Goal: Task Accomplishment & Management: Manage account settings

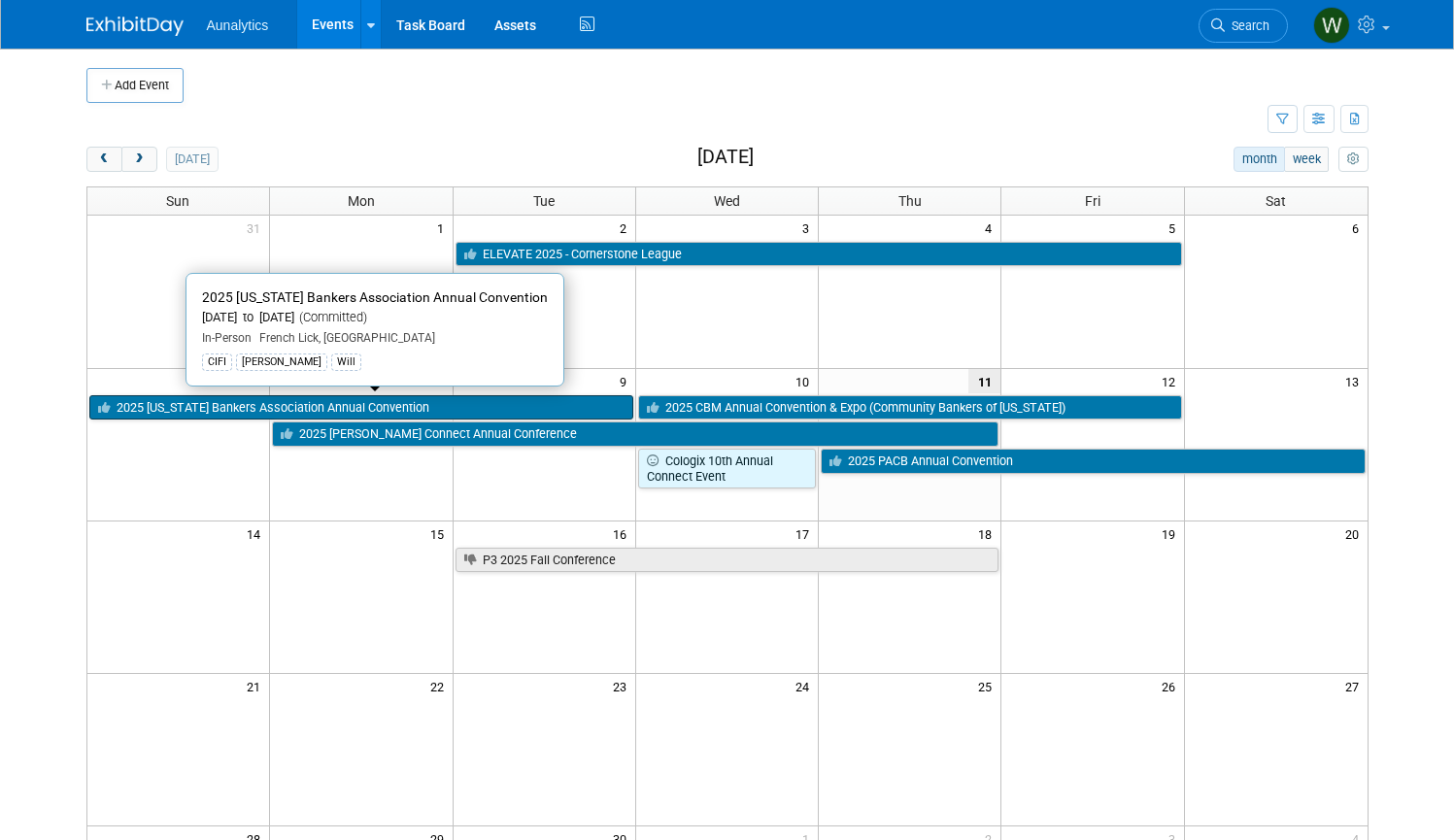
click at [212, 403] on link "2025 [US_STATE] Bankers Association Annual Convention" at bounding box center [361, 408] width 544 height 25
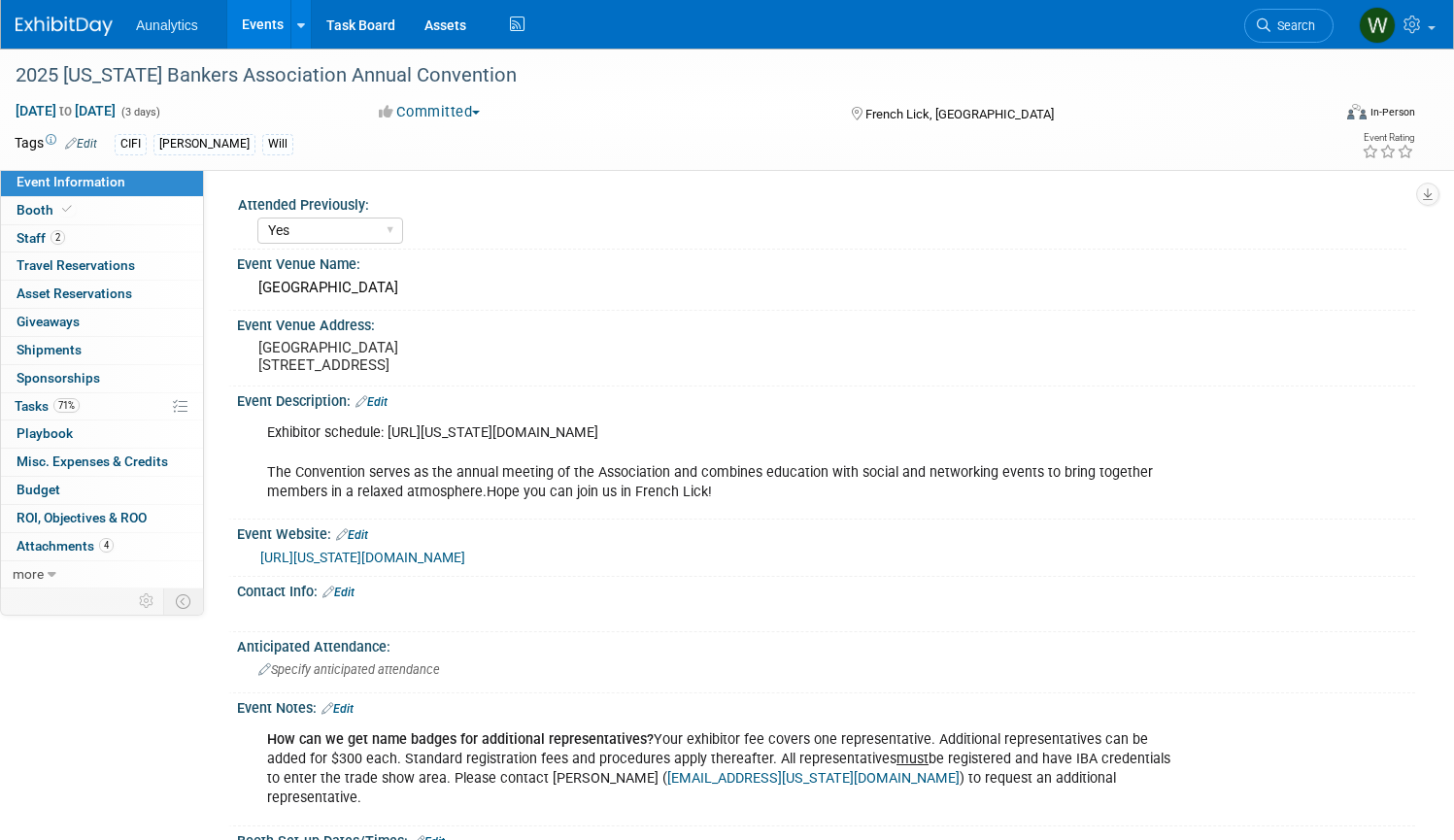
select select "Yes"
select select "CIFI Sales"
select select "Financial"
select select "Bank"
select select "State"
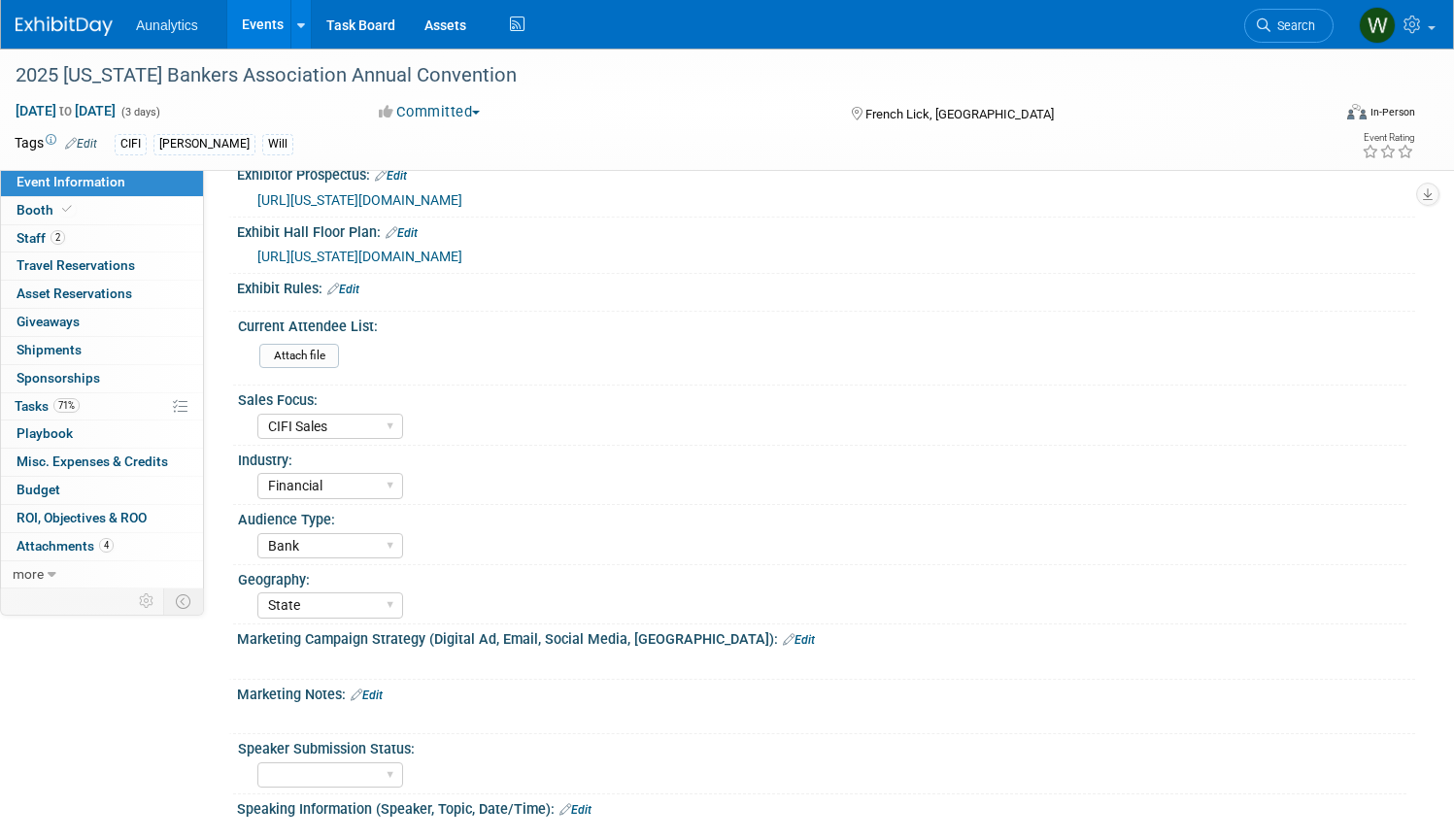
scroll to position [1297, 0]
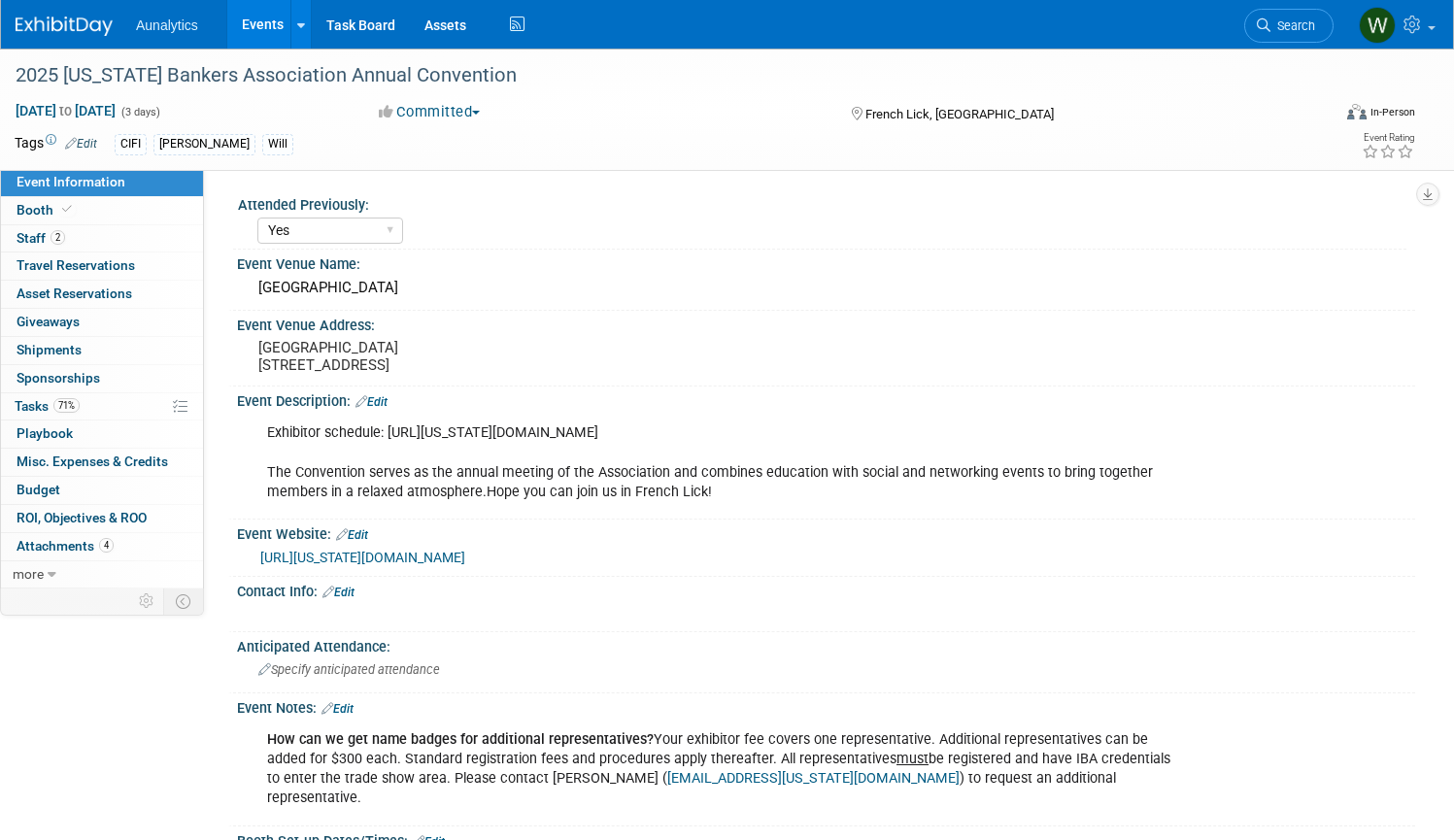
select select "Yes"
select select "CIFI Sales"
select select "Financial"
select select "Bank"
select select "State"
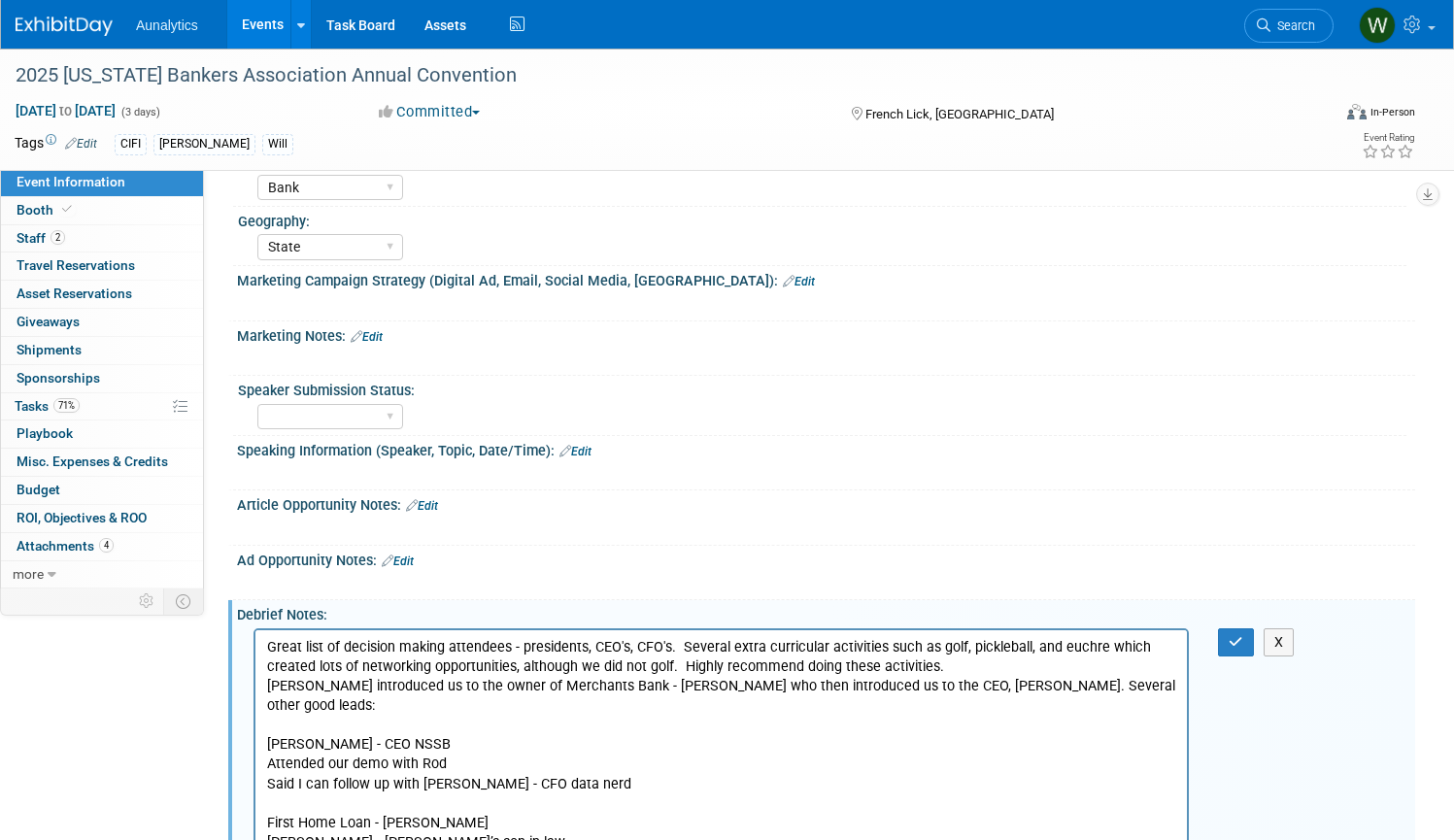
scroll to position [1420, 0]
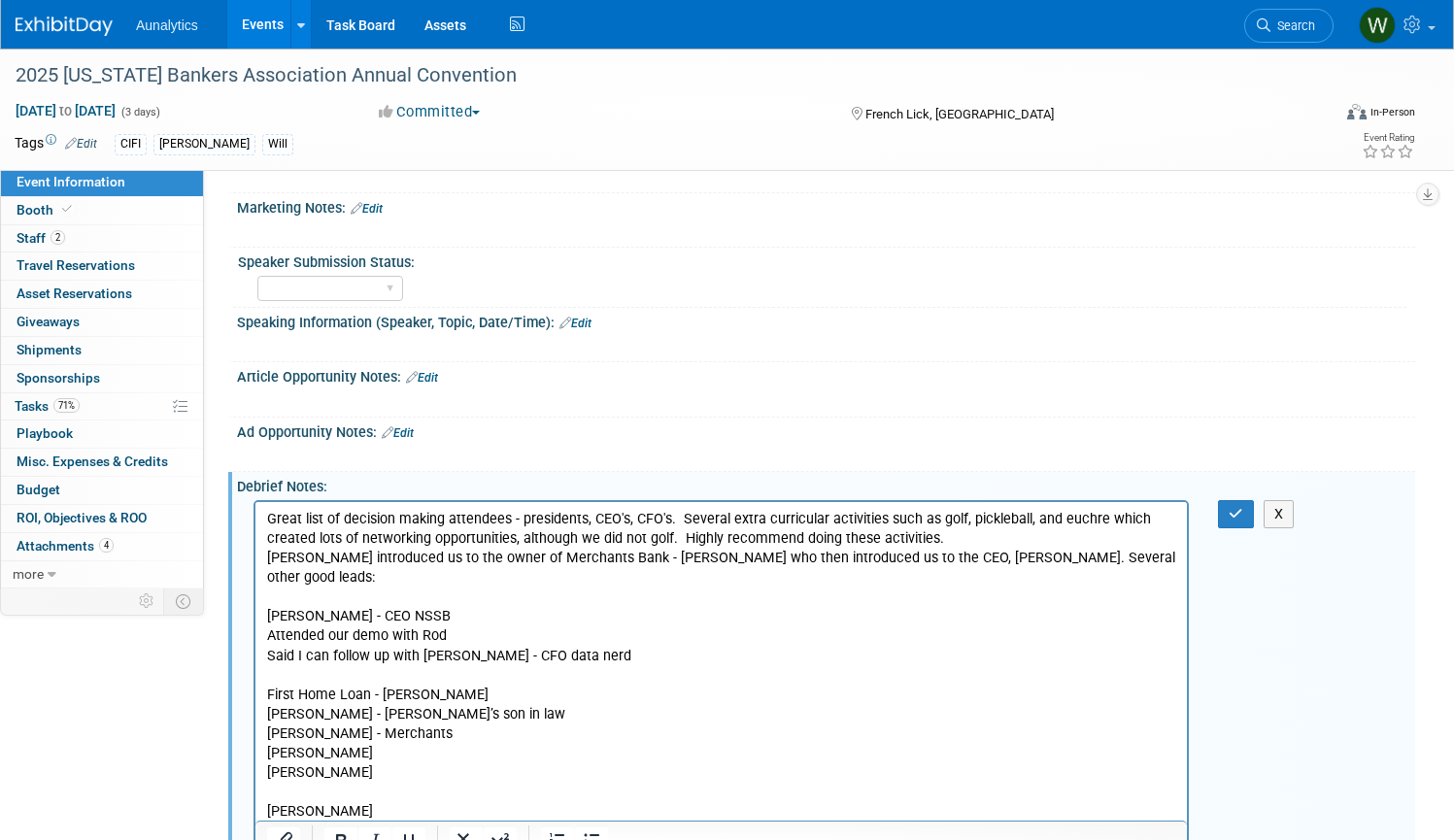
click at [1029, 559] on p "Chris Murphy introduced us to the owner of Merchants Bank - Mike Petrie who the…" at bounding box center [722, 577] width 909 height 59
click at [343, 754] on p "Cathy" at bounding box center [722, 753] width 909 height 20
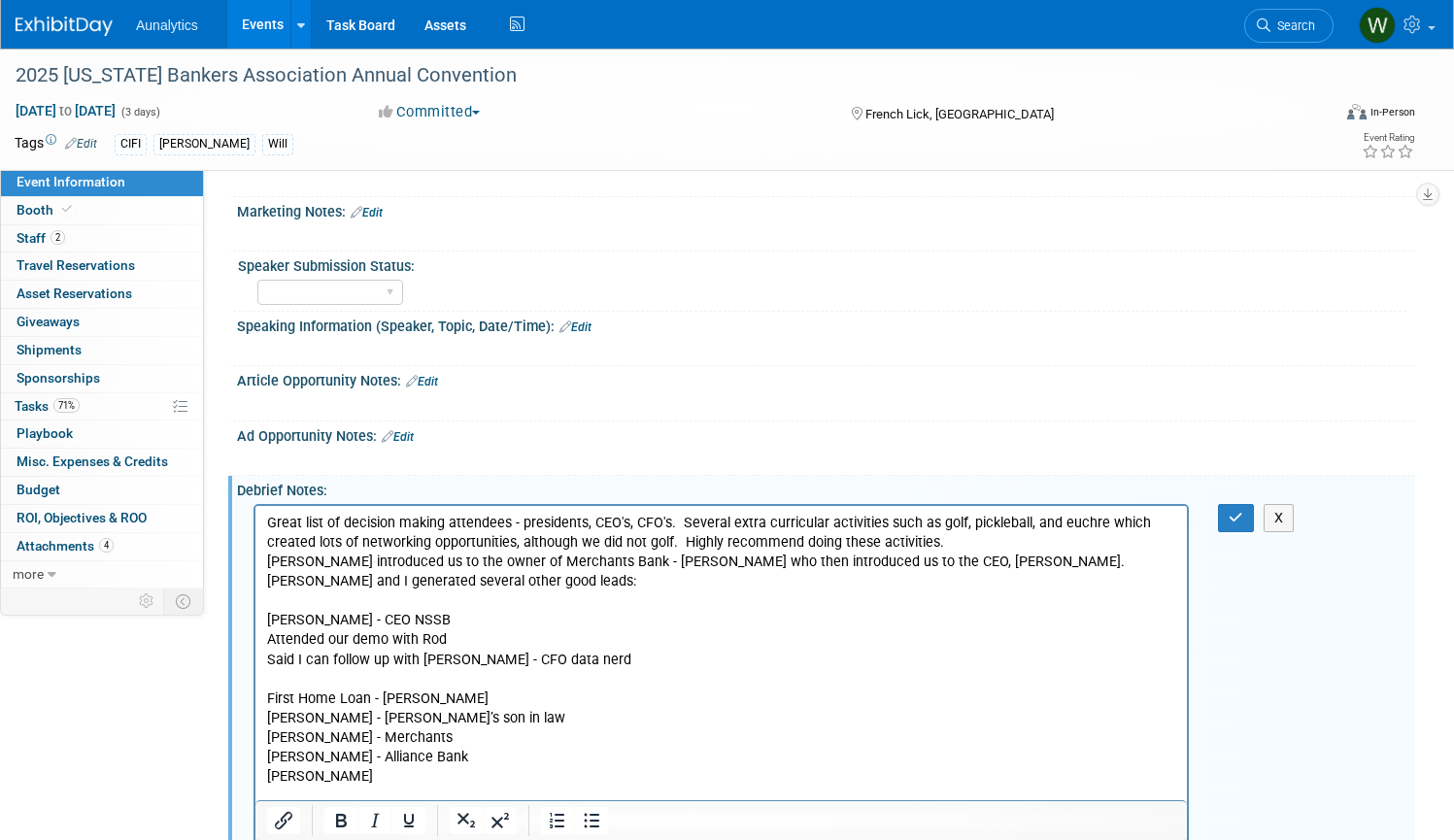
scroll to position [1412, 0]
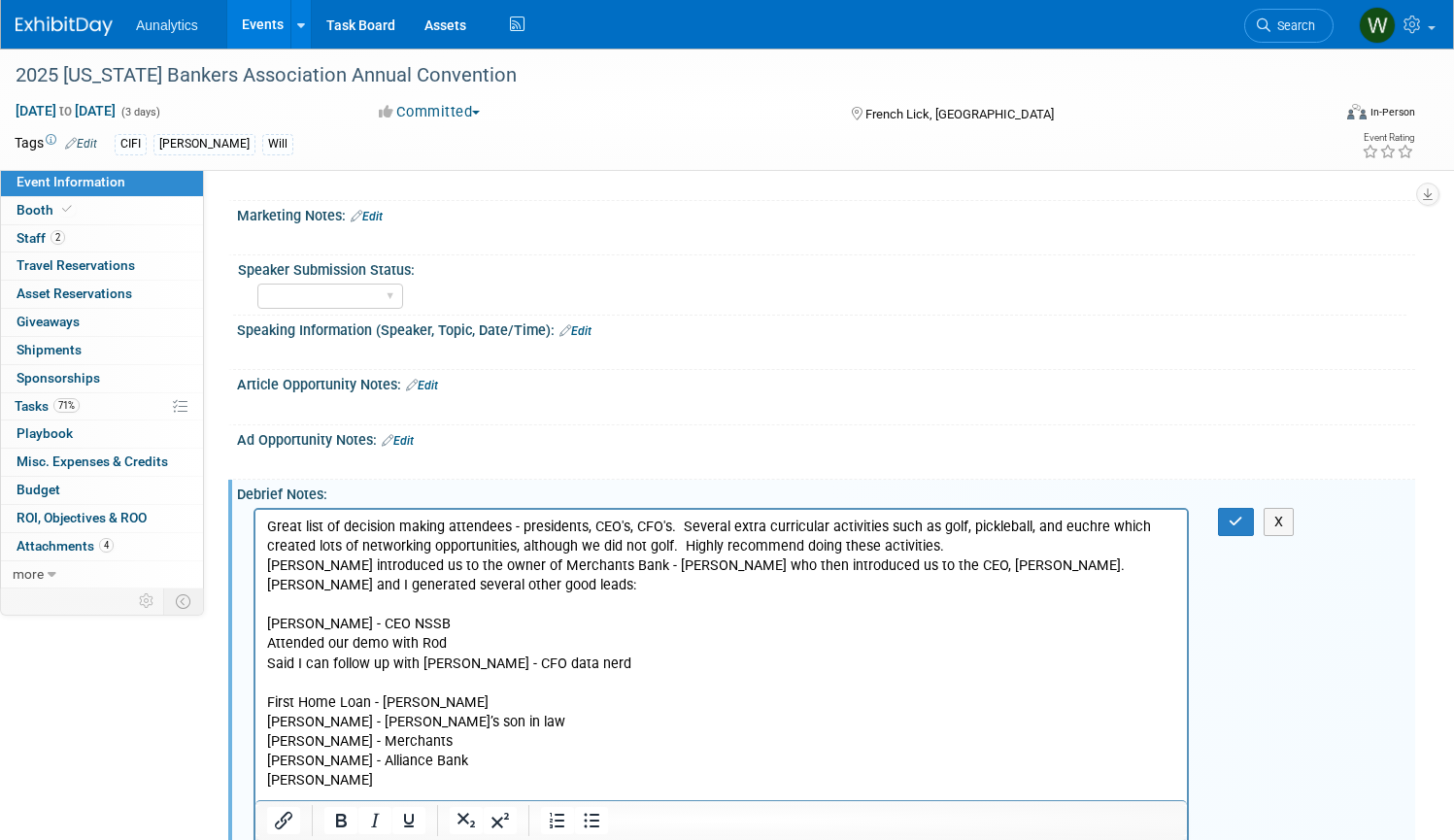
click at [468, 712] on p "Mike Messaglia - Lou’s son in law" at bounding box center [722, 722] width 909 height 20
click at [400, 725] on p "Mike Messaglia - Lou’s son in law" at bounding box center [722, 722] width 909 height 20
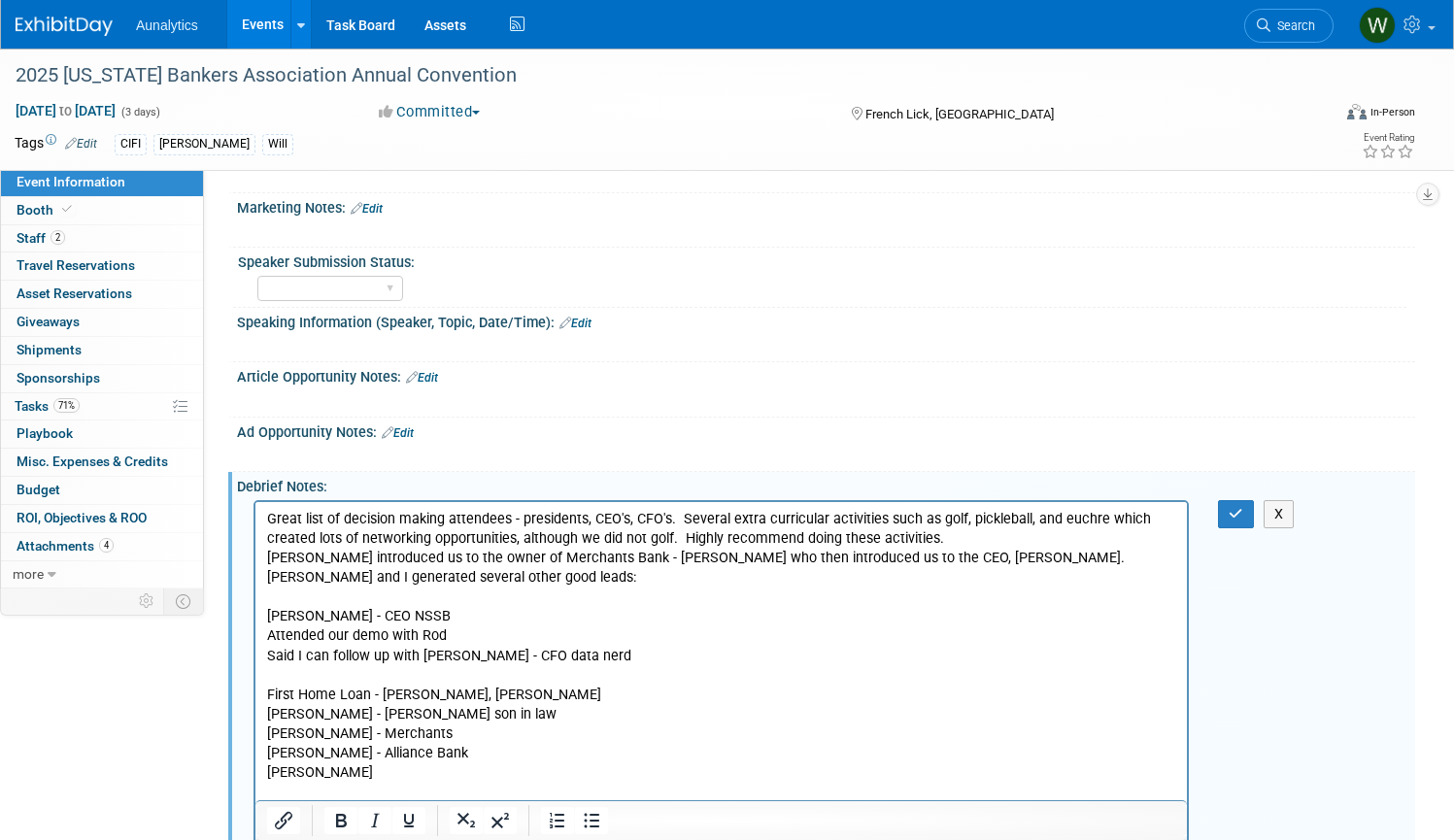
scroll to position [1404, 0]
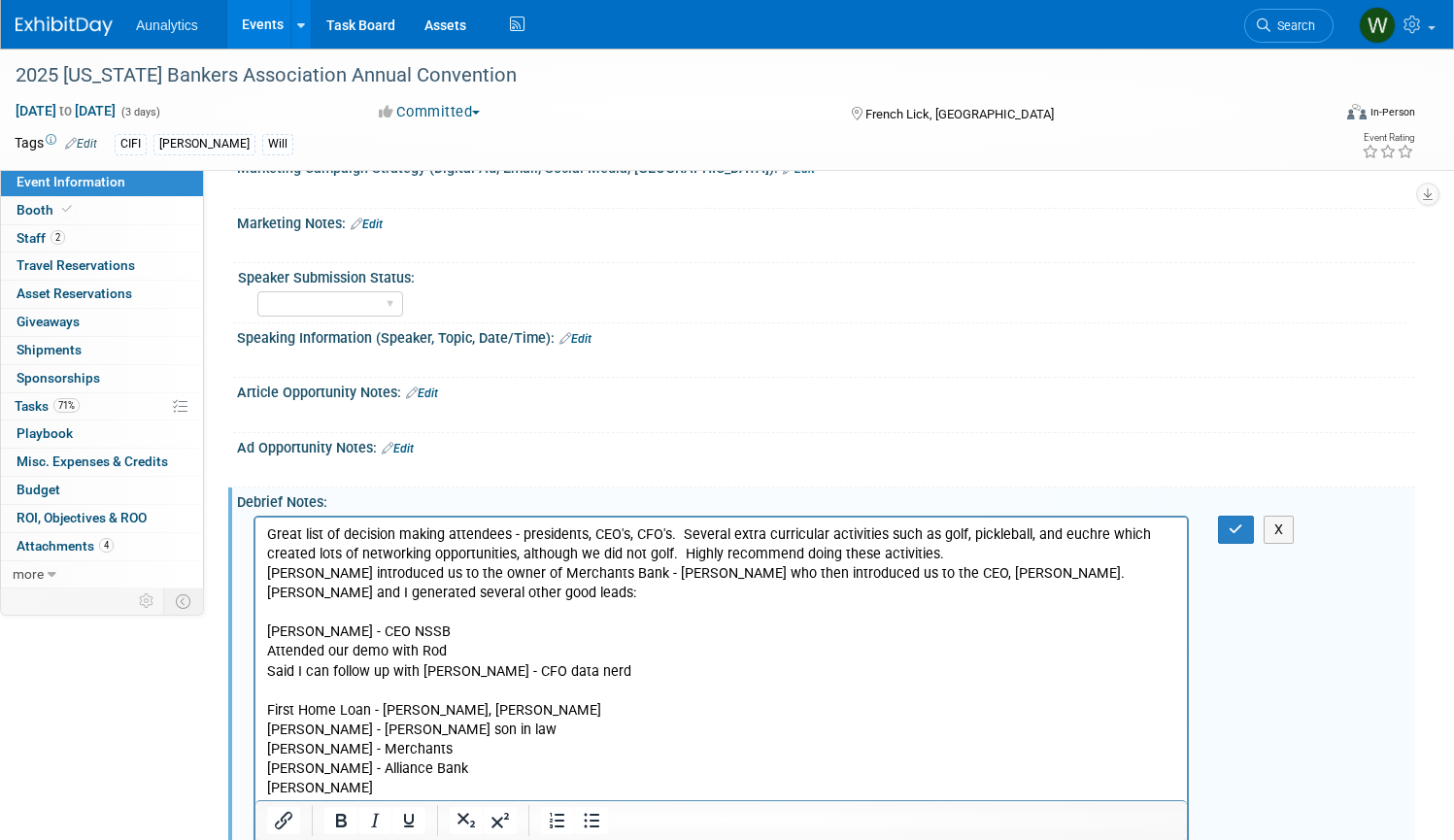
click at [295, 633] on p "Mike Howrey - CEO NSSB" at bounding box center [722, 632] width 909 height 20
click at [269, 649] on p "Attended our demo with Rod" at bounding box center [722, 651] width 909 height 20
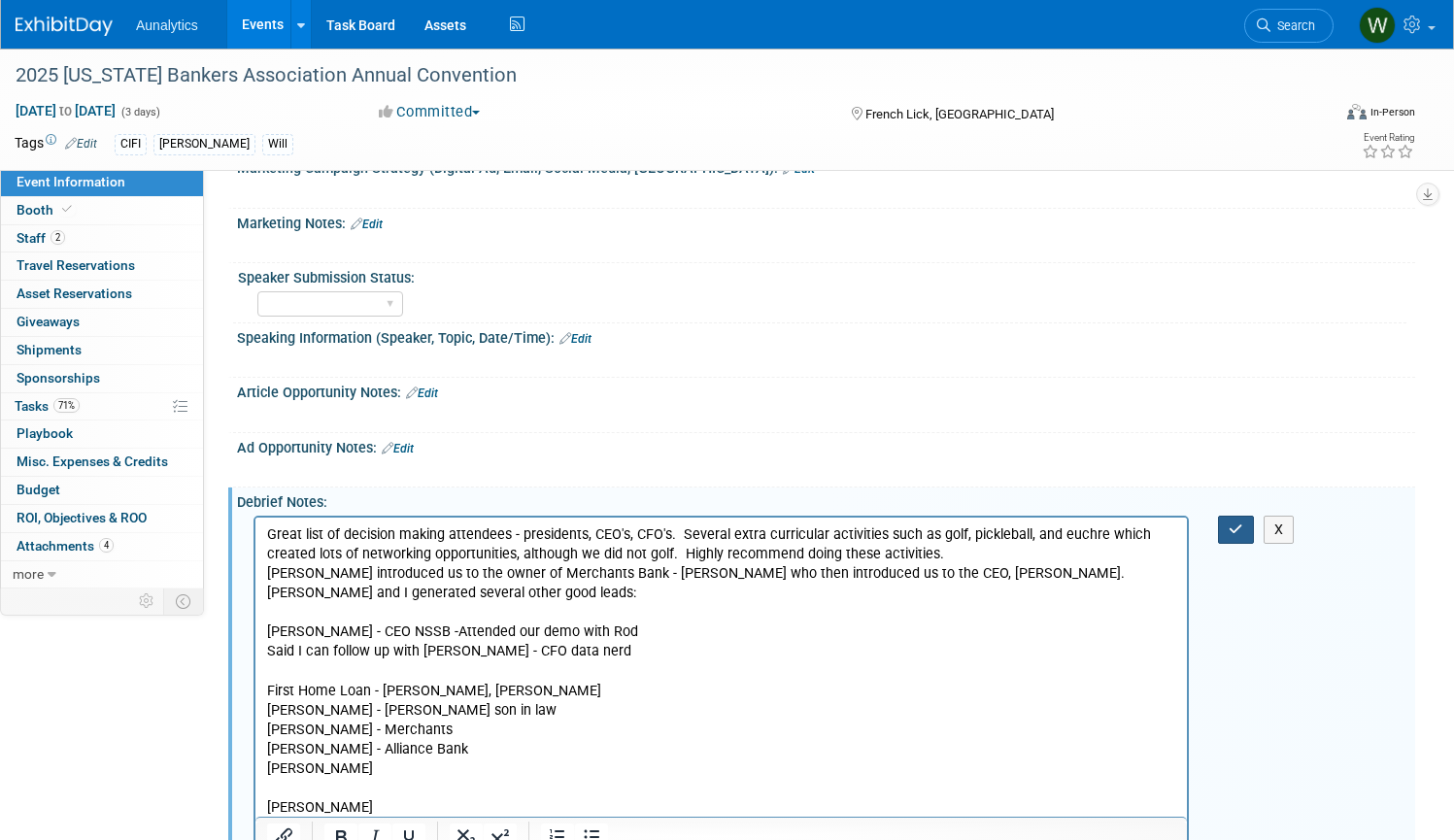
click at [1233, 522] on icon "button" at bounding box center [1236, 529] width 15 height 14
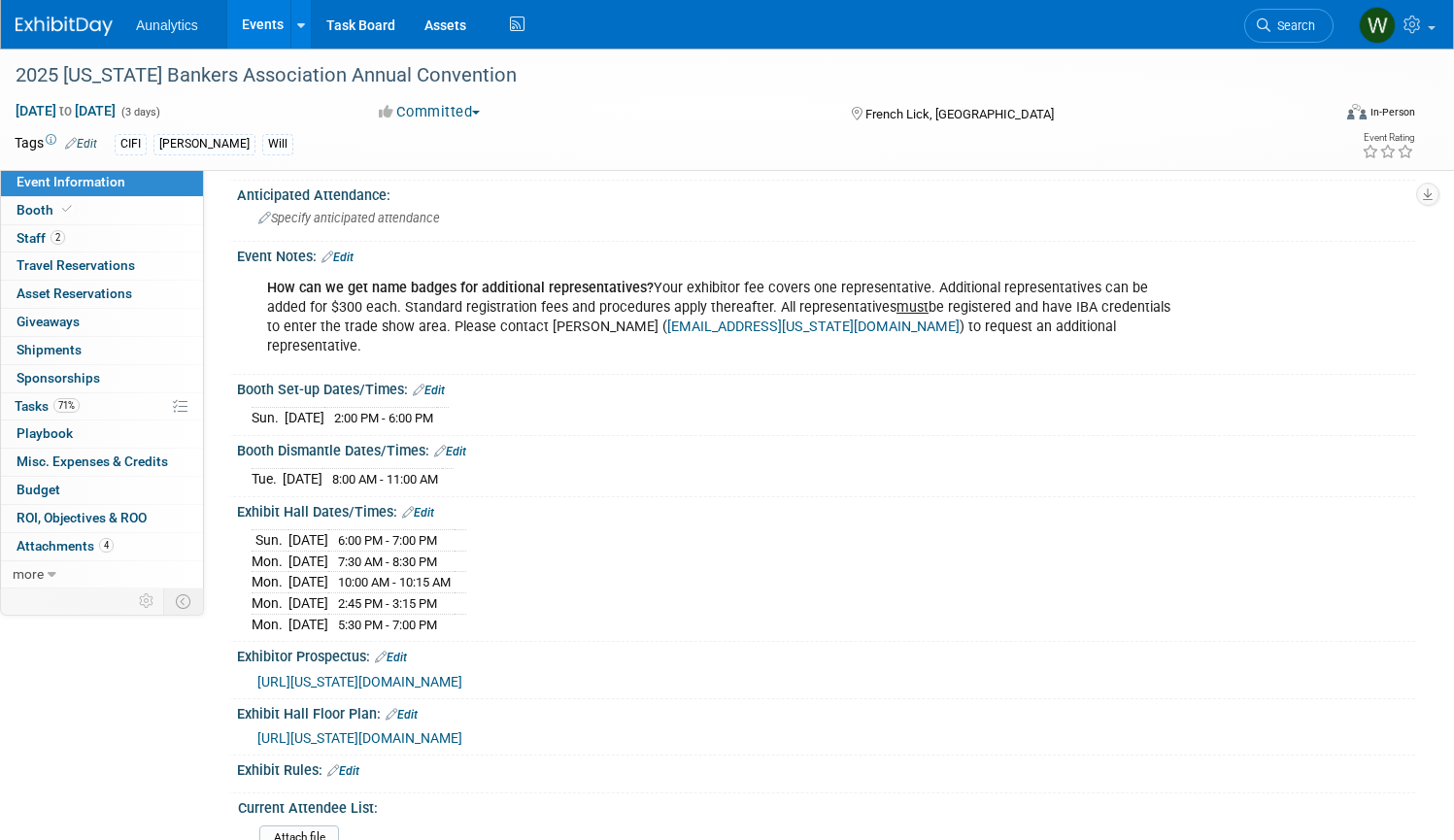
scroll to position [0, 0]
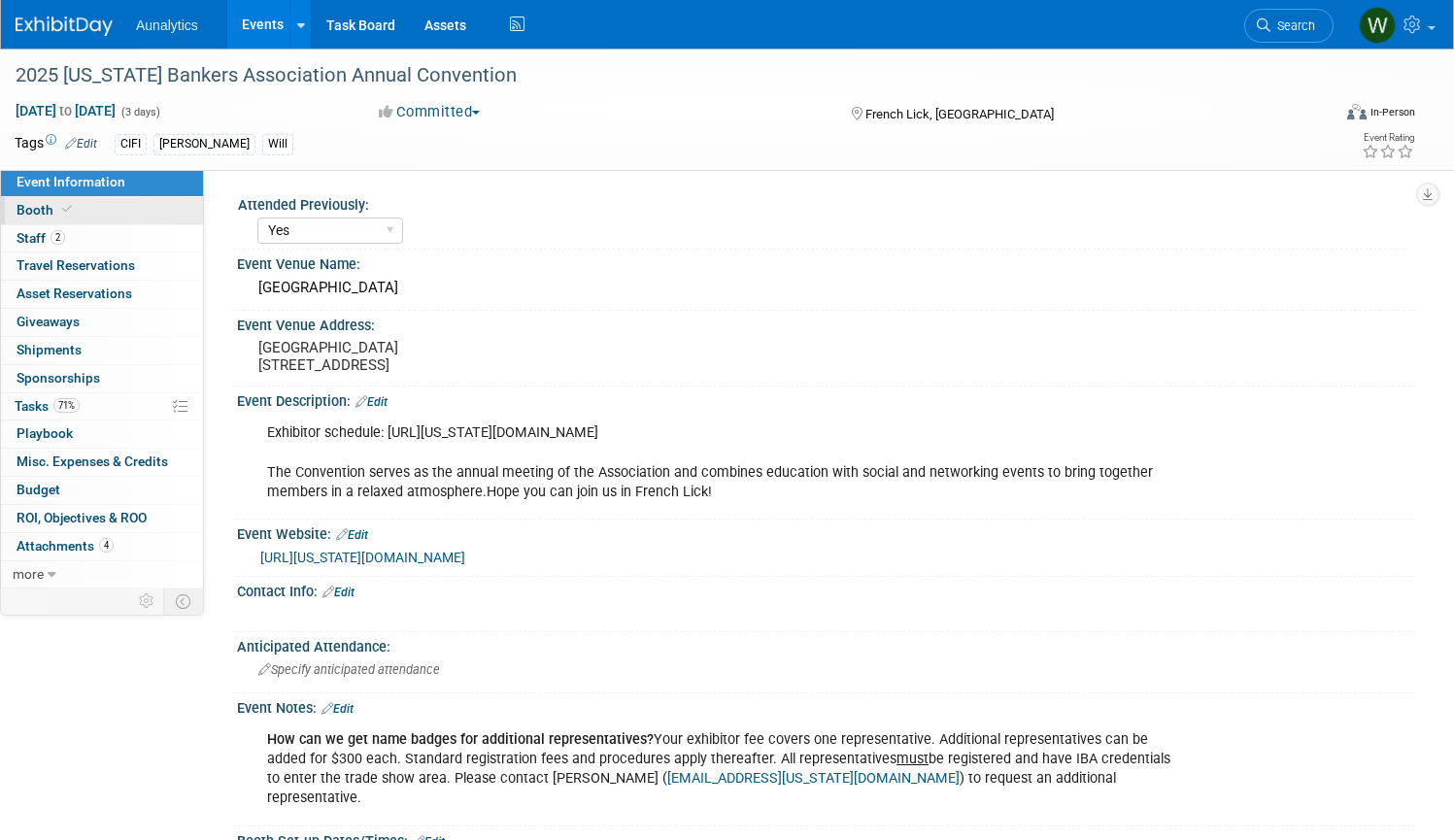
click at [27, 209] on span "Booth" at bounding box center [46, 210] width 60 height 16
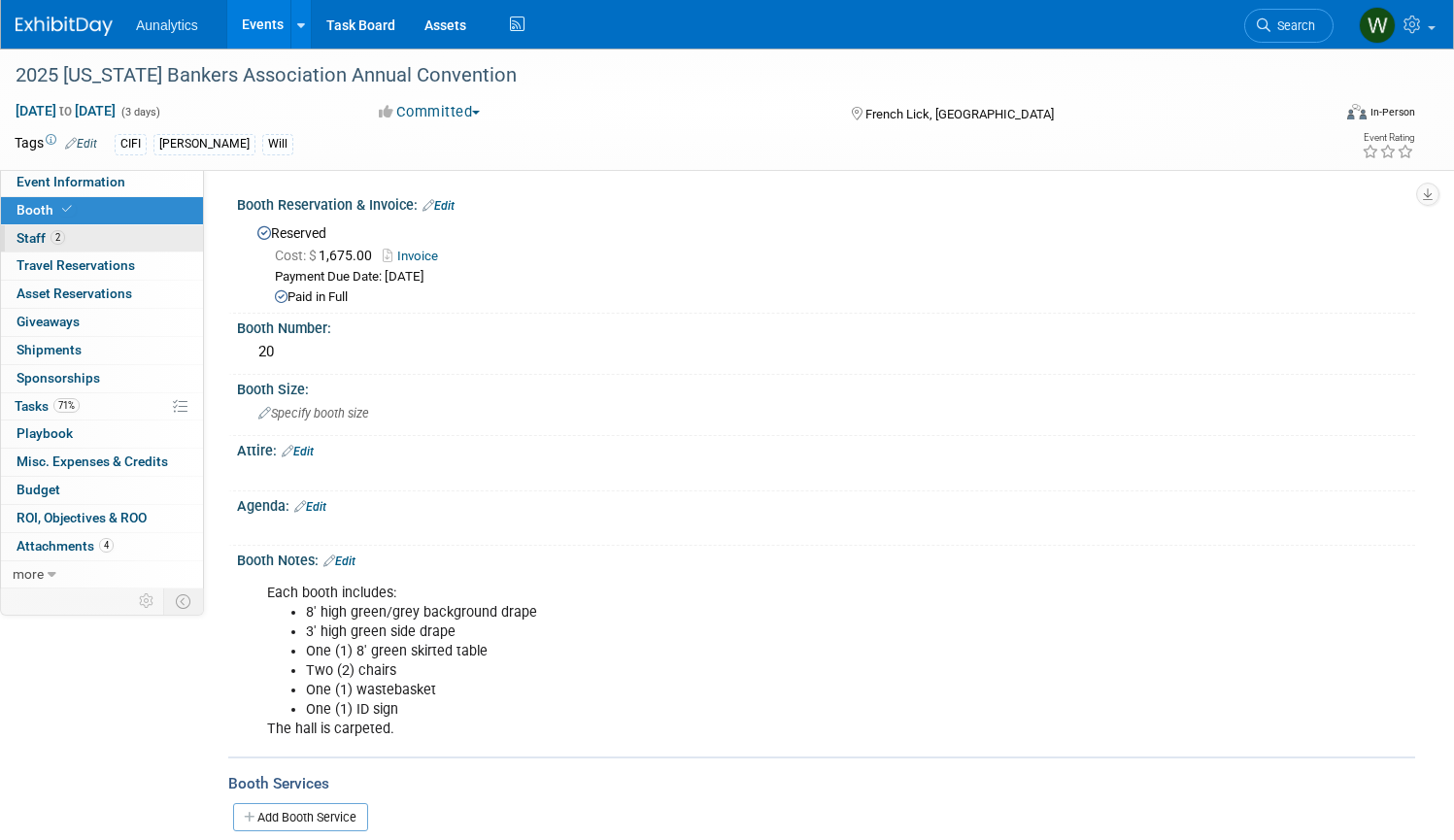
click at [29, 235] on span "Staff 2" at bounding box center [41, 238] width 49 height 16
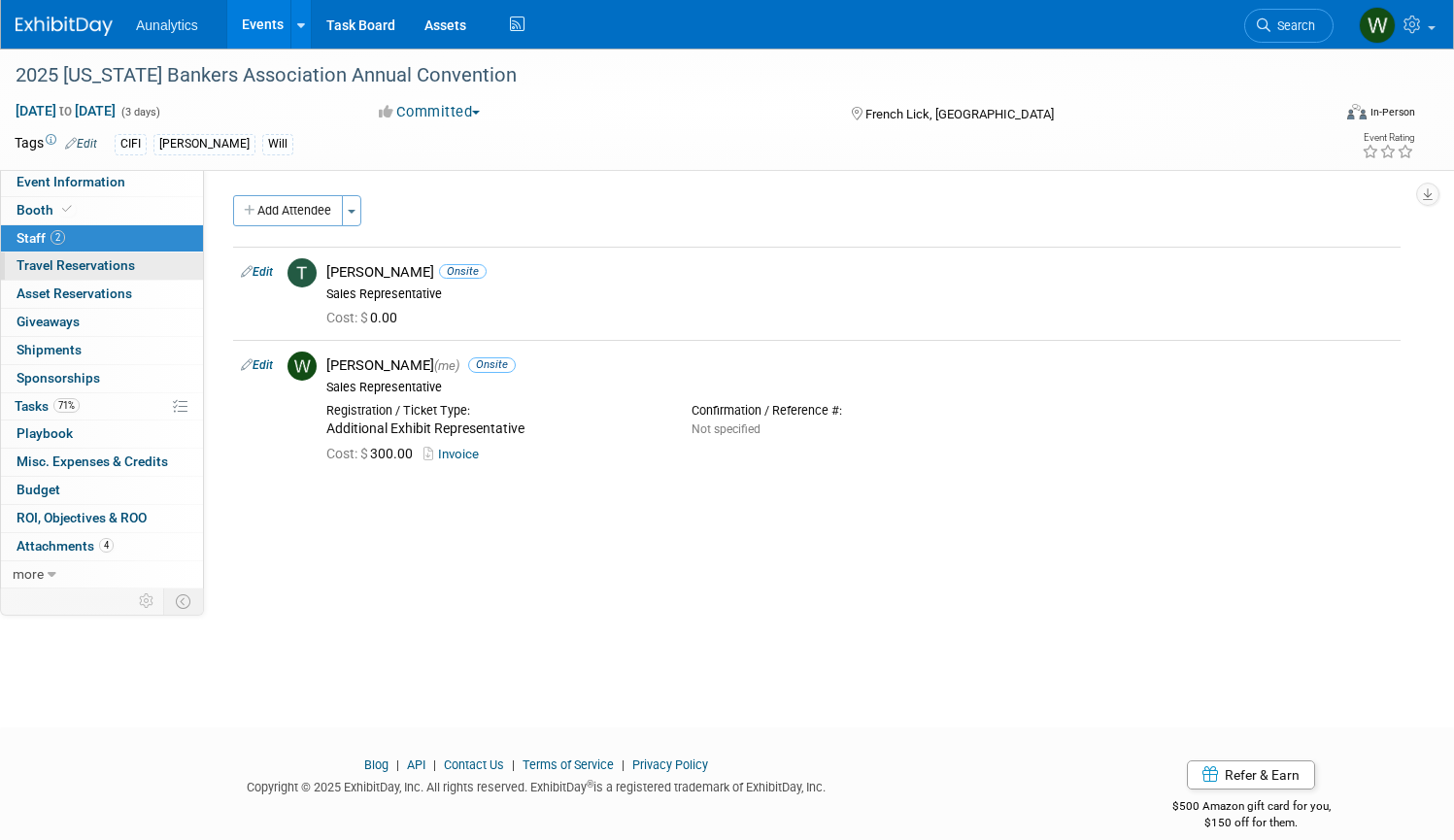
click at [33, 259] on span "Travel Reservations 0" at bounding box center [75, 265] width 118 height 16
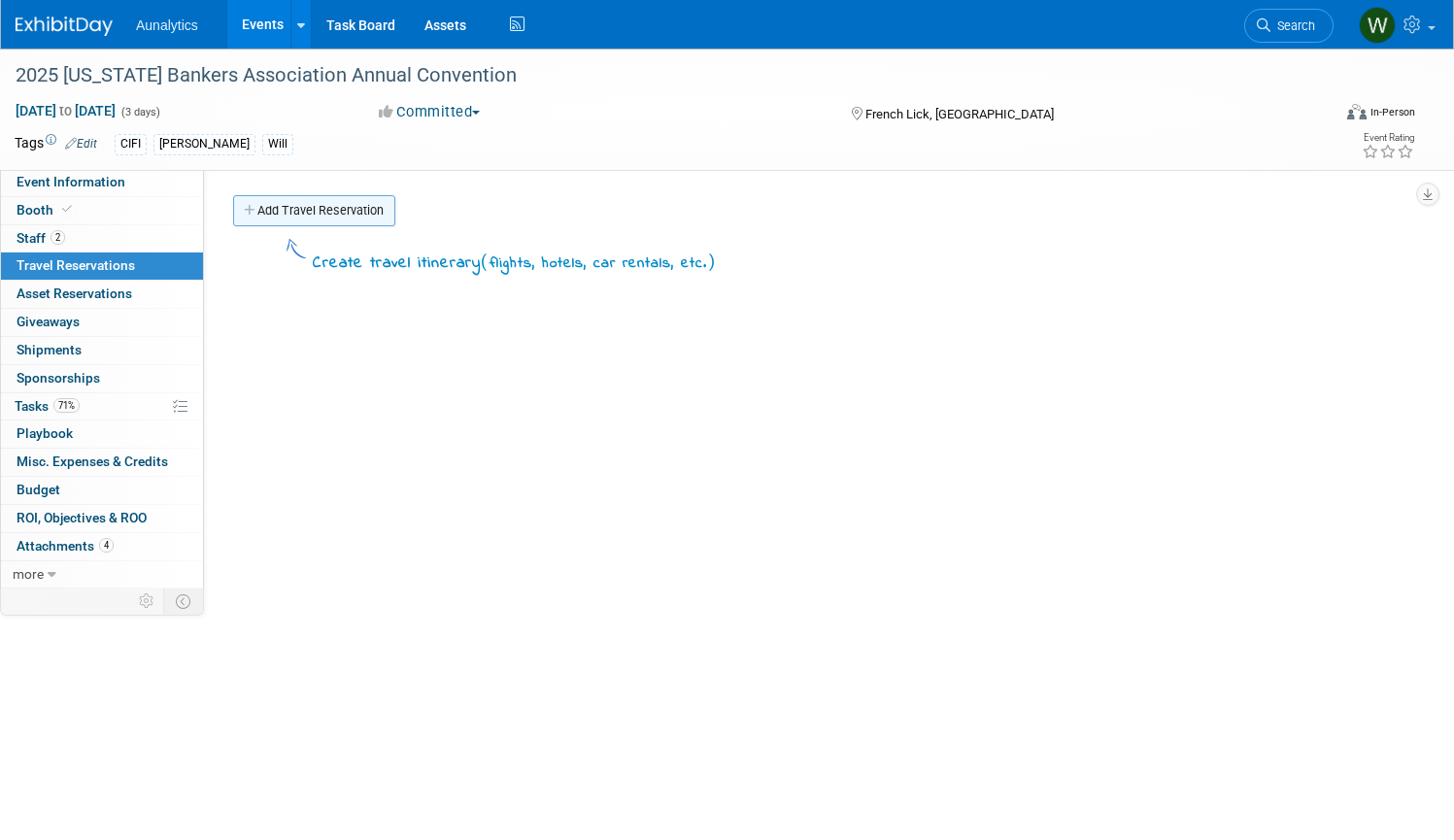
click at [313, 211] on link "Add Travel Reservation" at bounding box center [314, 211] width 162 height 31
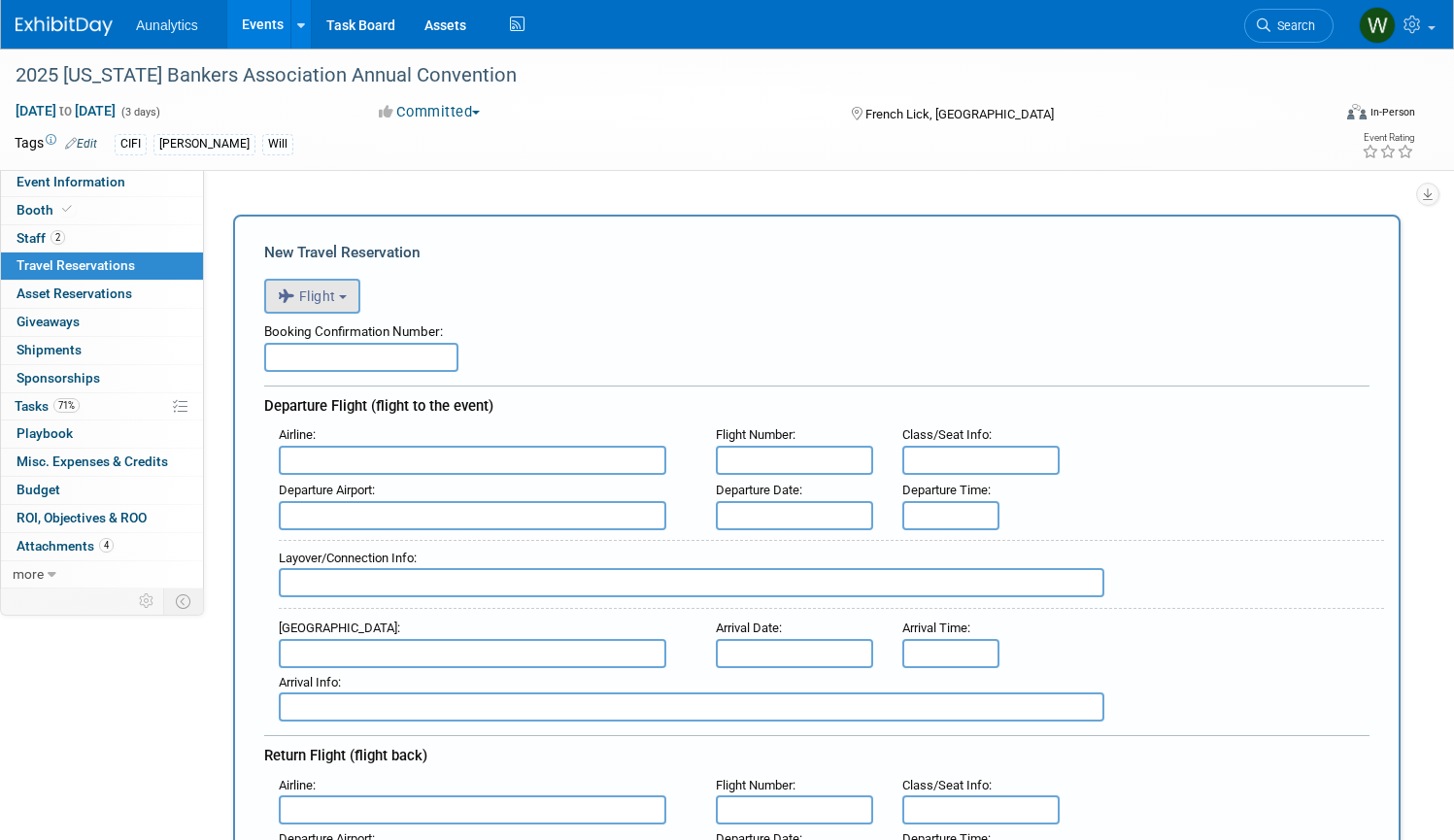
click at [344, 299] on button "Flight" at bounding box center [312, 296] width 96 height 35
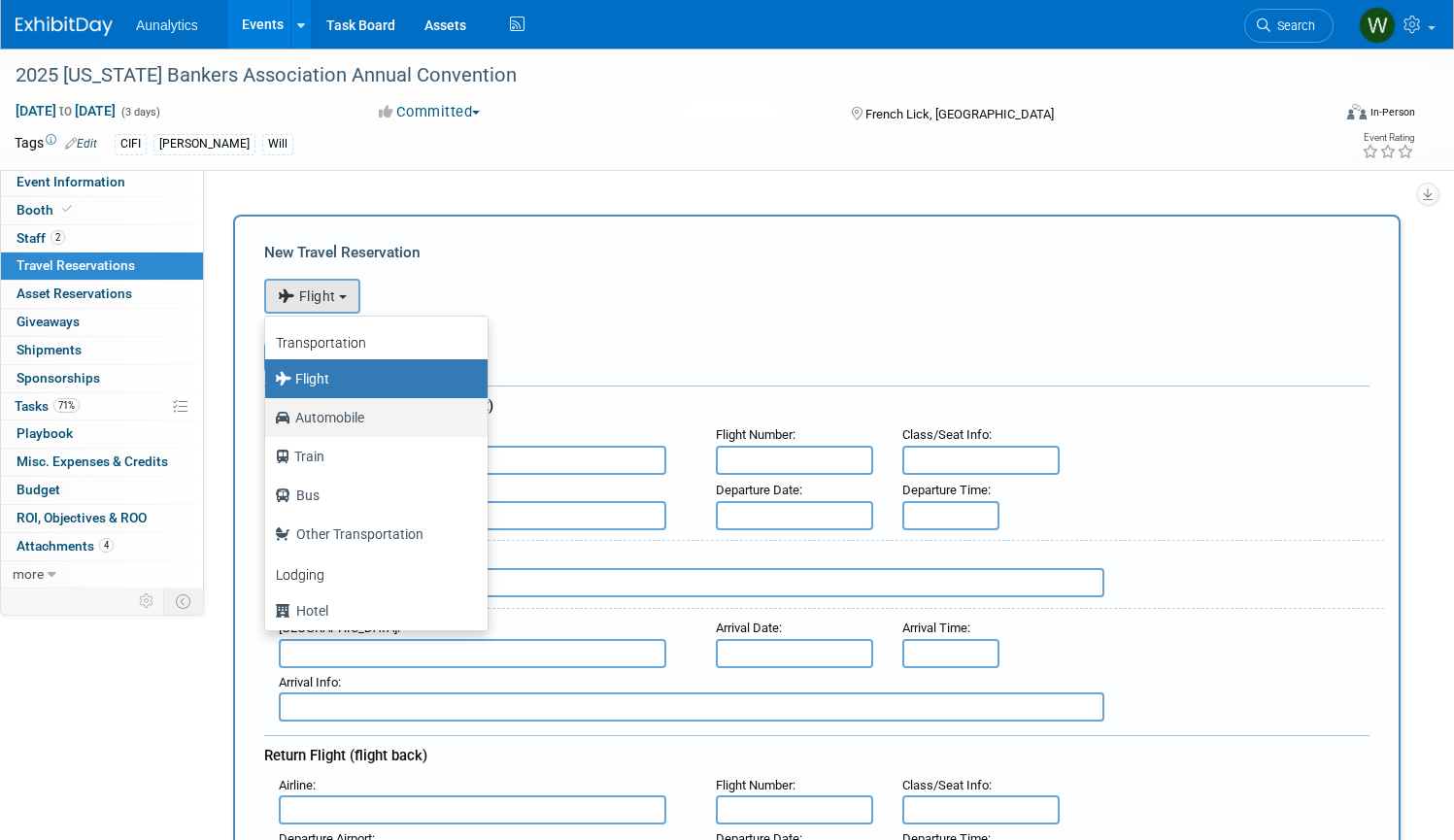
click at [353, 416] on label "Automobile" at bounding box center [372, 418] width 194 height 31
click at [268, 416] on input "Automobile" at bounding box center [261, 415] width 13 height 13
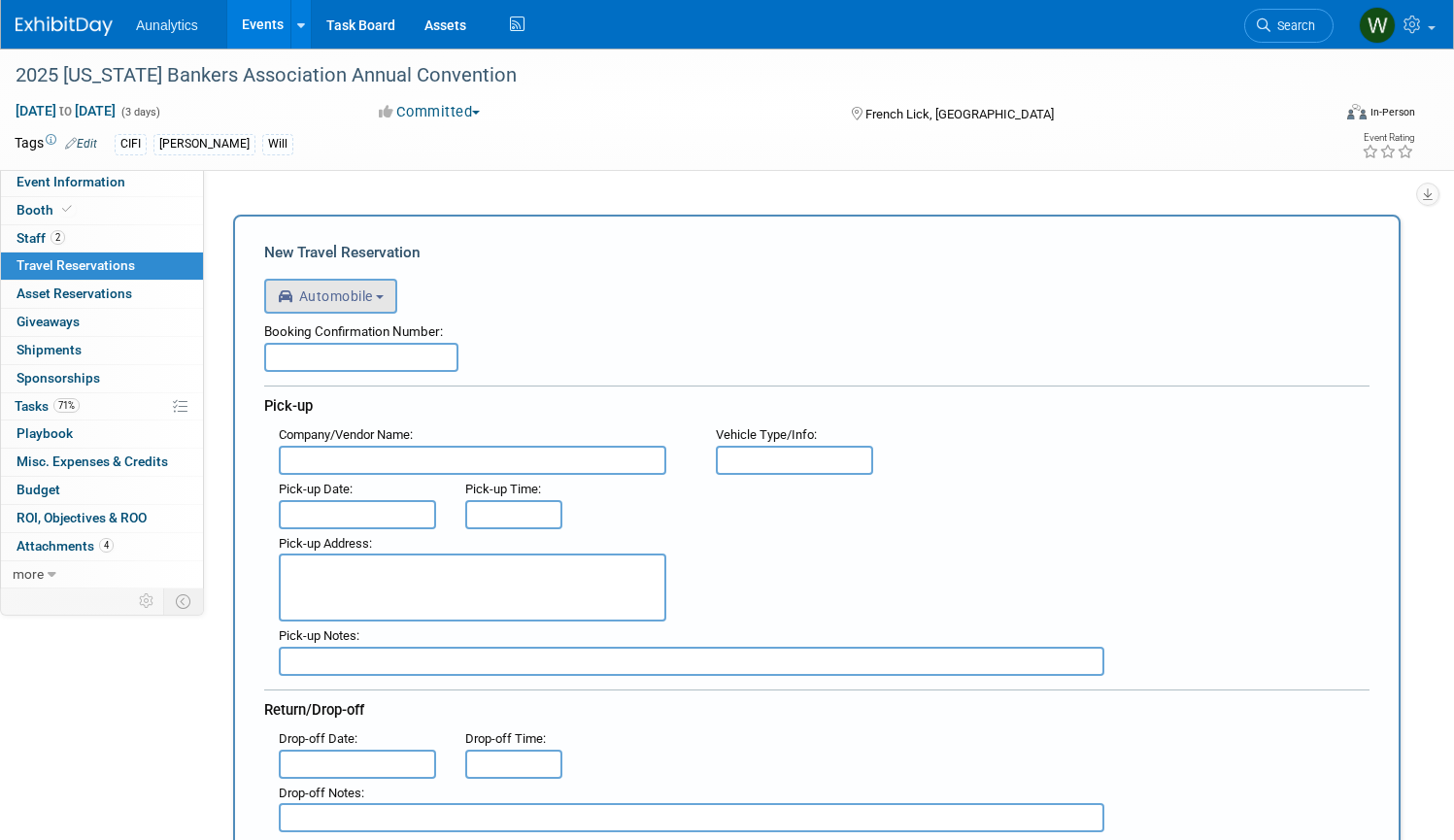
click at [371, 308] on button "Automobile" at bounding box center [330, 296] width 133 height 35
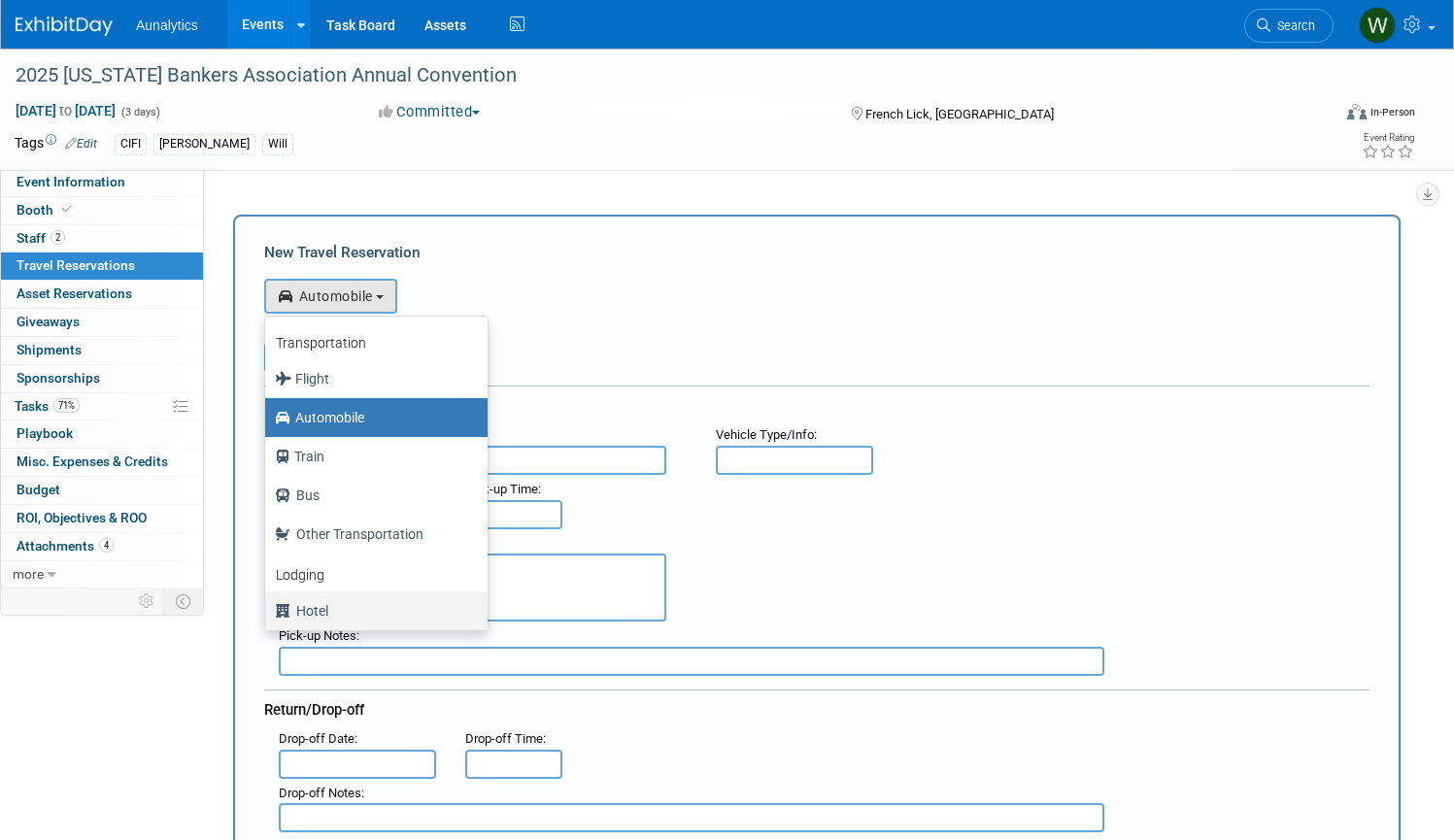
click at [320, 612] on label "Hotel" at bounding box center [372, 611] width 194 height 31
click at [268, 612] on input "Hotel" at bounding box center [261, 608] width 13 height 13
select select "6"
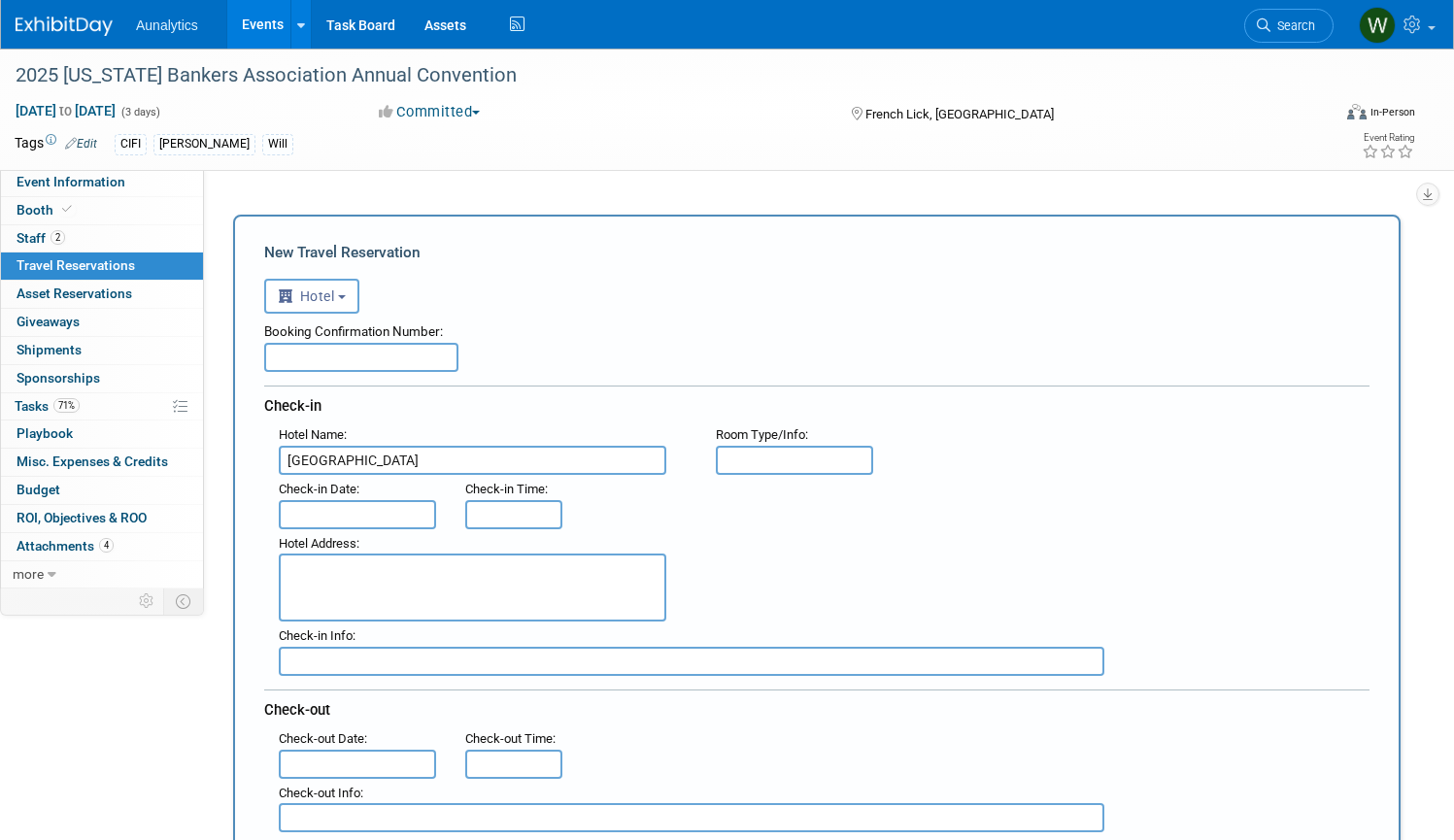
click at [290, 464] on input "West Baden" at bounding box center [472, 461] width 387 height 29
type input "French Lick Resort - West Baden"
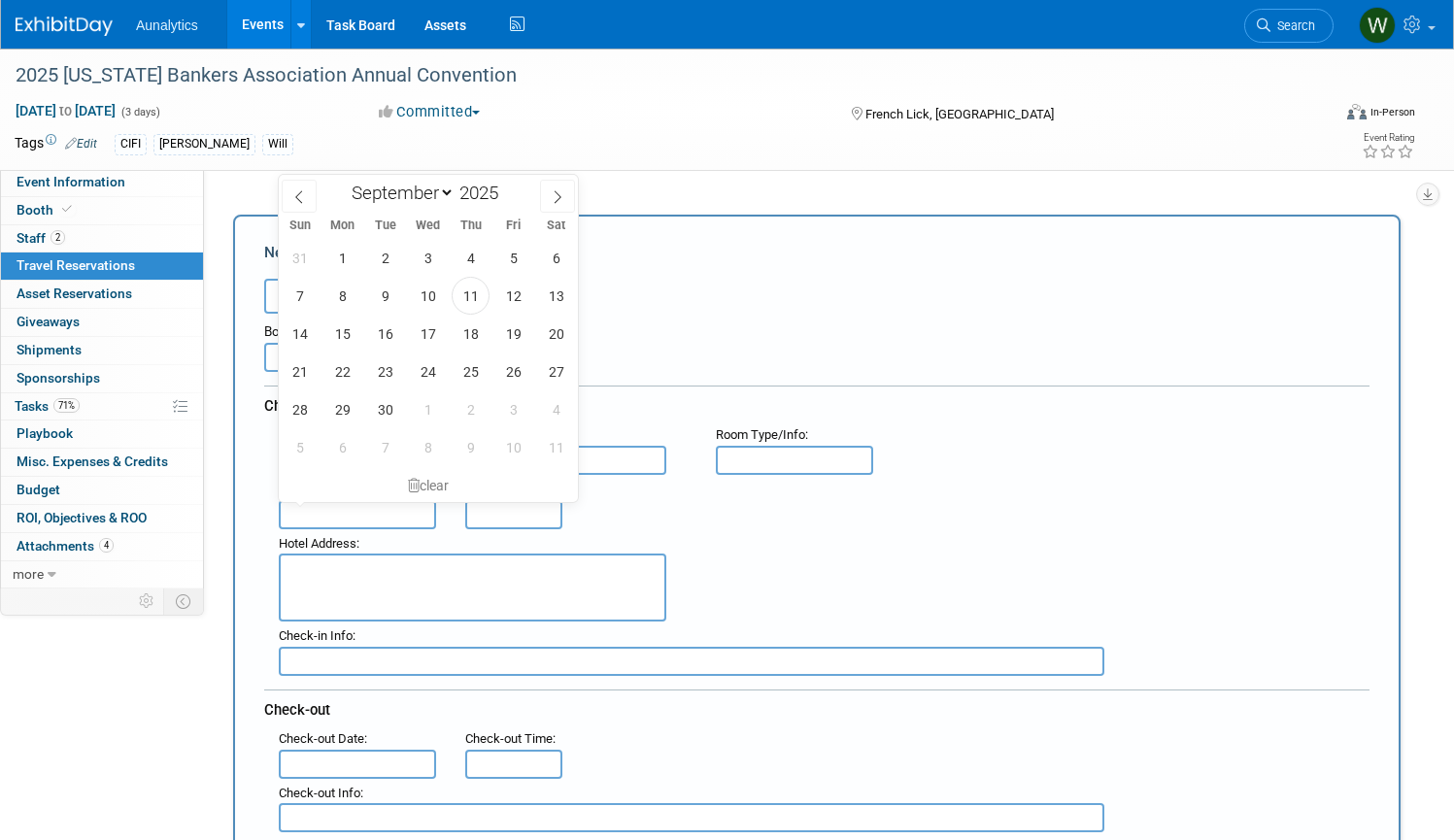
click at [387, 511] on input "text" at bounding box center [357, 515] width 157 height 29
click at [291, 302] on span "7" at bounding box center [299, 295] width 38 height 38
type input "[DATE]"
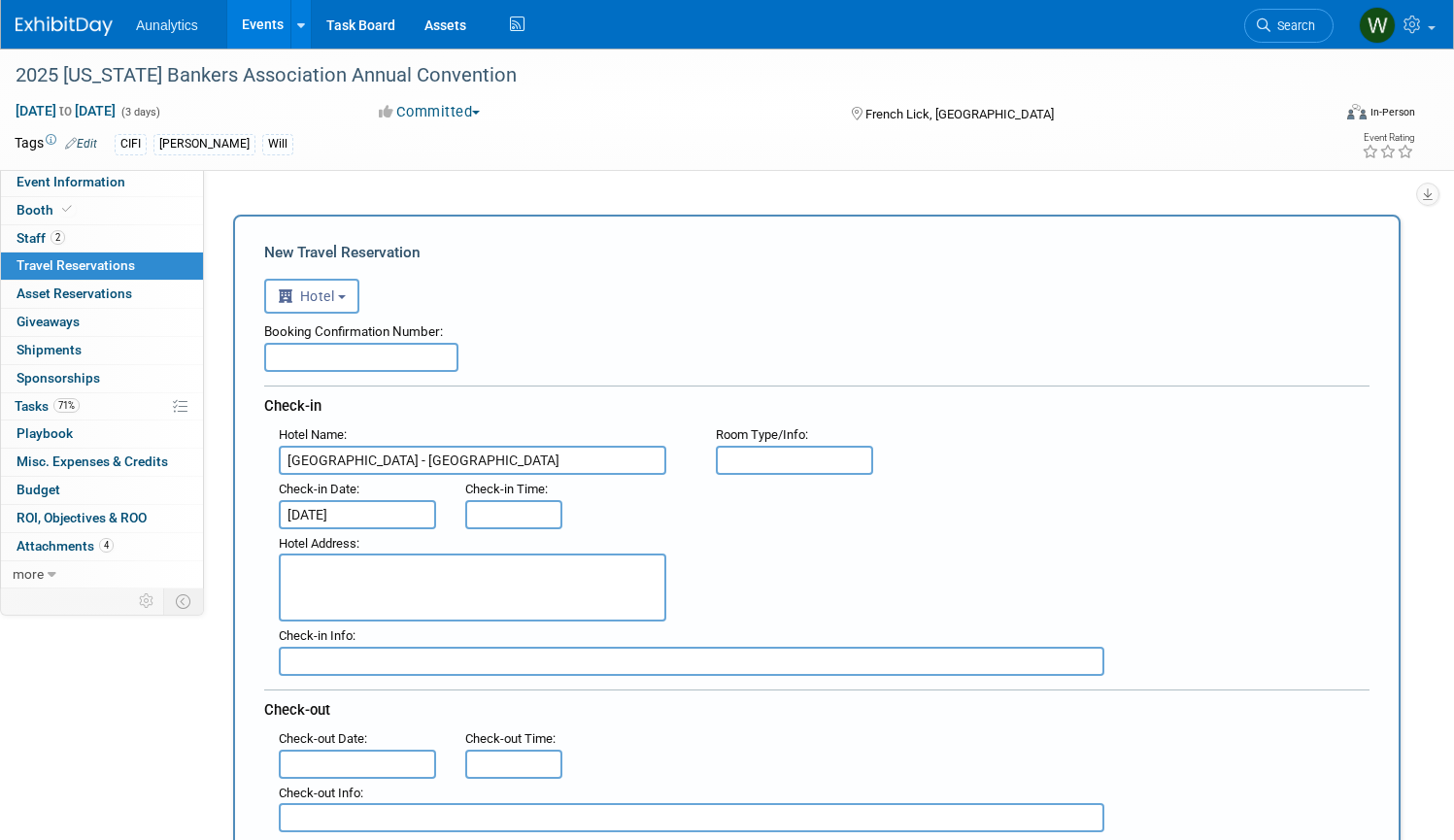
type input "3:00 PM"
click at [509, 513] on input "3:00 PM" at bounding box center [513, 515] width 97 height 29
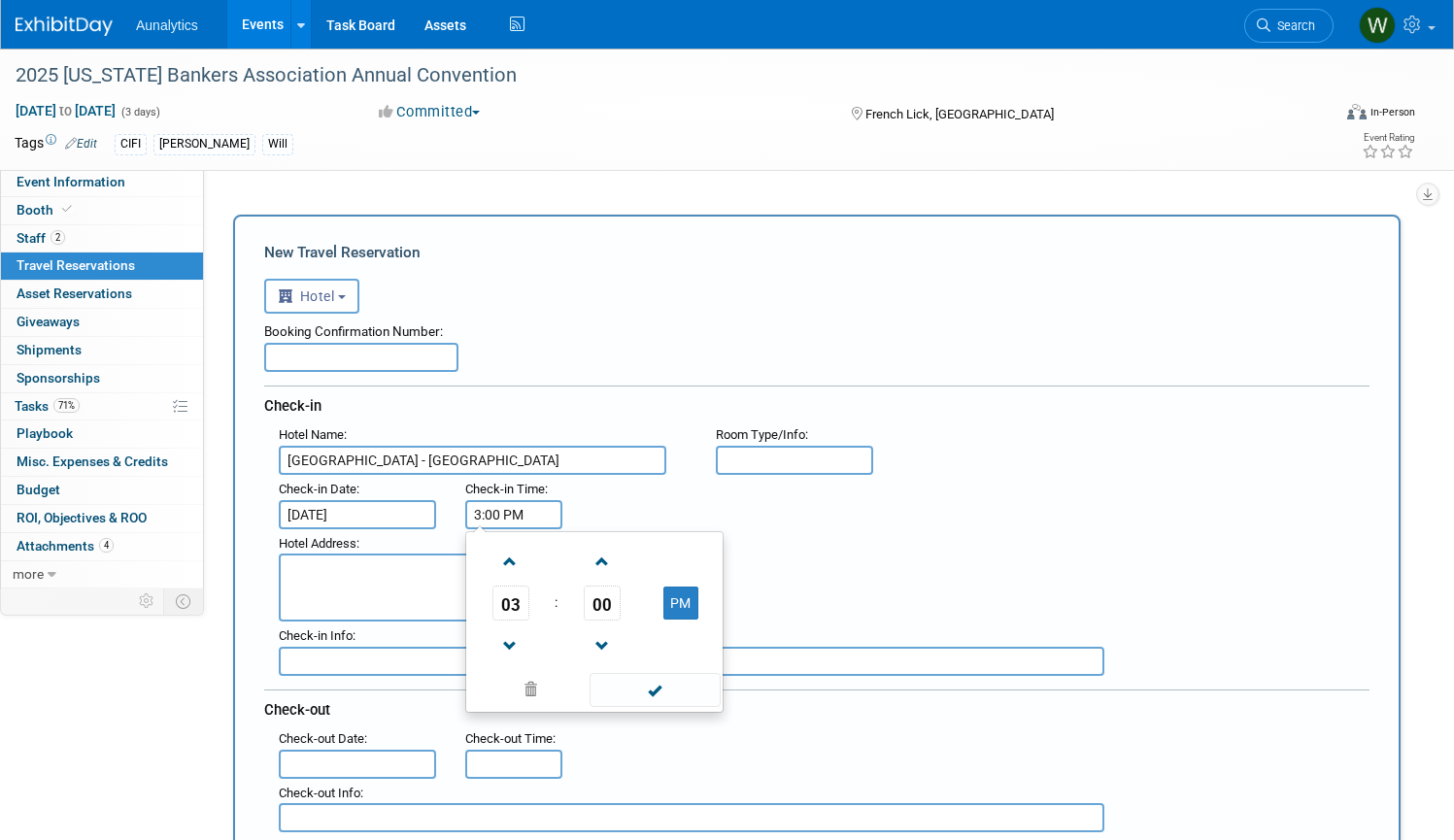
click at [763, 490] on div ": Check-in Date : Sep 7, 2025 Check-in Time : 3:00 PM 03 : 00 PM 12 01 02 03 04…" at bounding box center [823, 503] width 1120 height 55
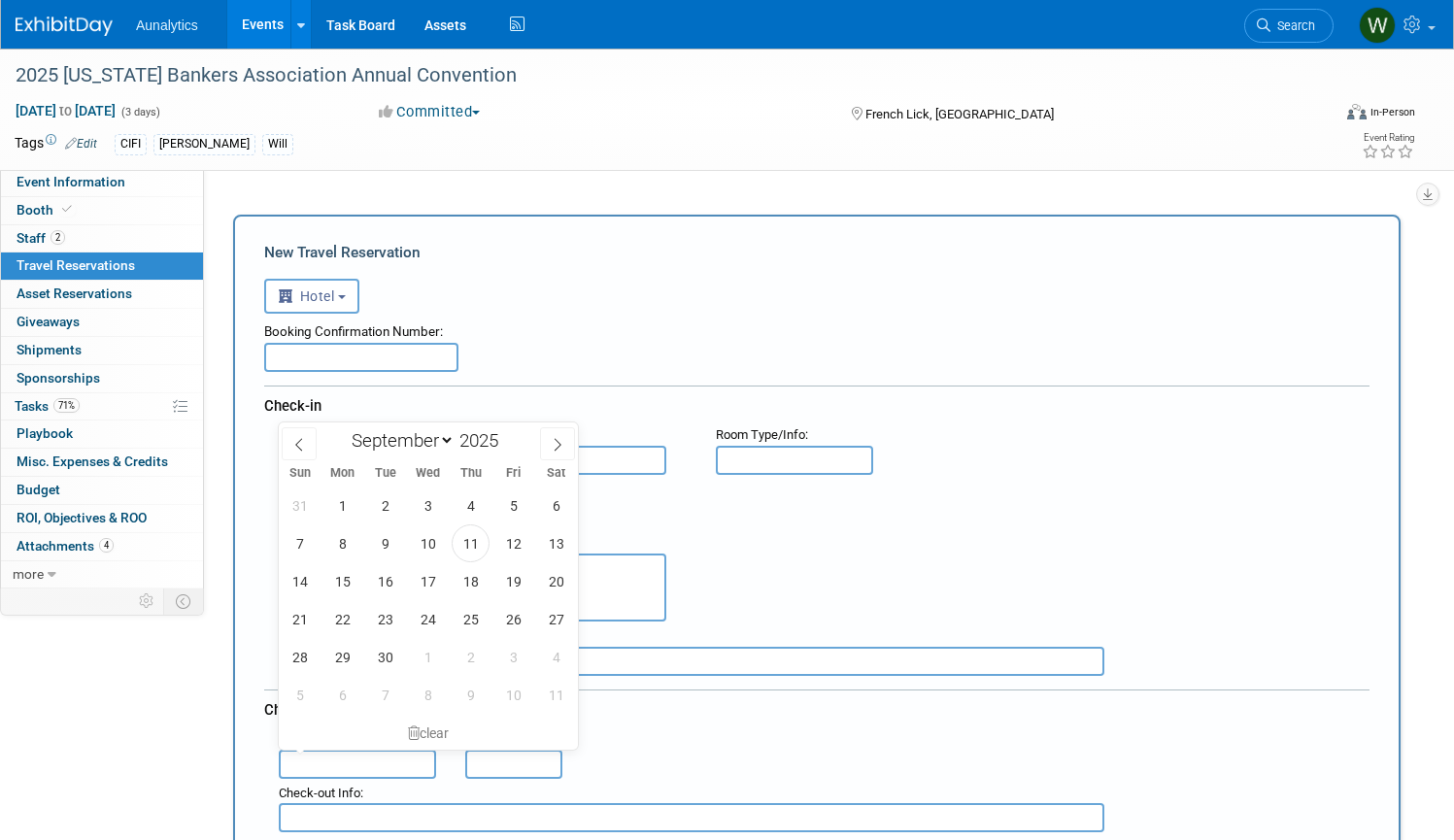
click at [352, 755] on input "text" at bounding box center [357, 765] width 157 height 29
click at [387, 541] on span "9" at bounding box center [384, 543] width 38 height 38
type input "[DATE]"
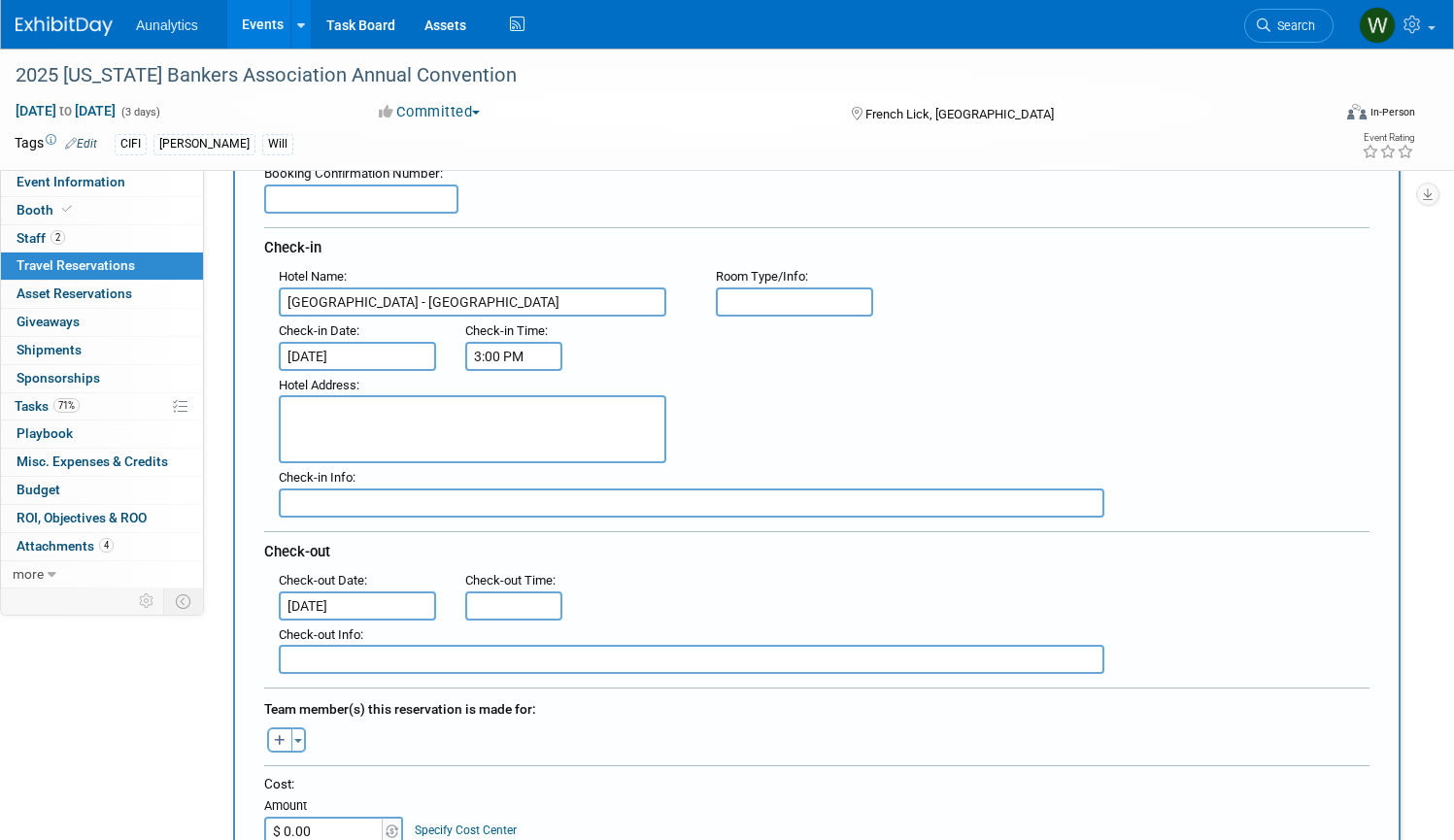
scroll to position [335, 0]
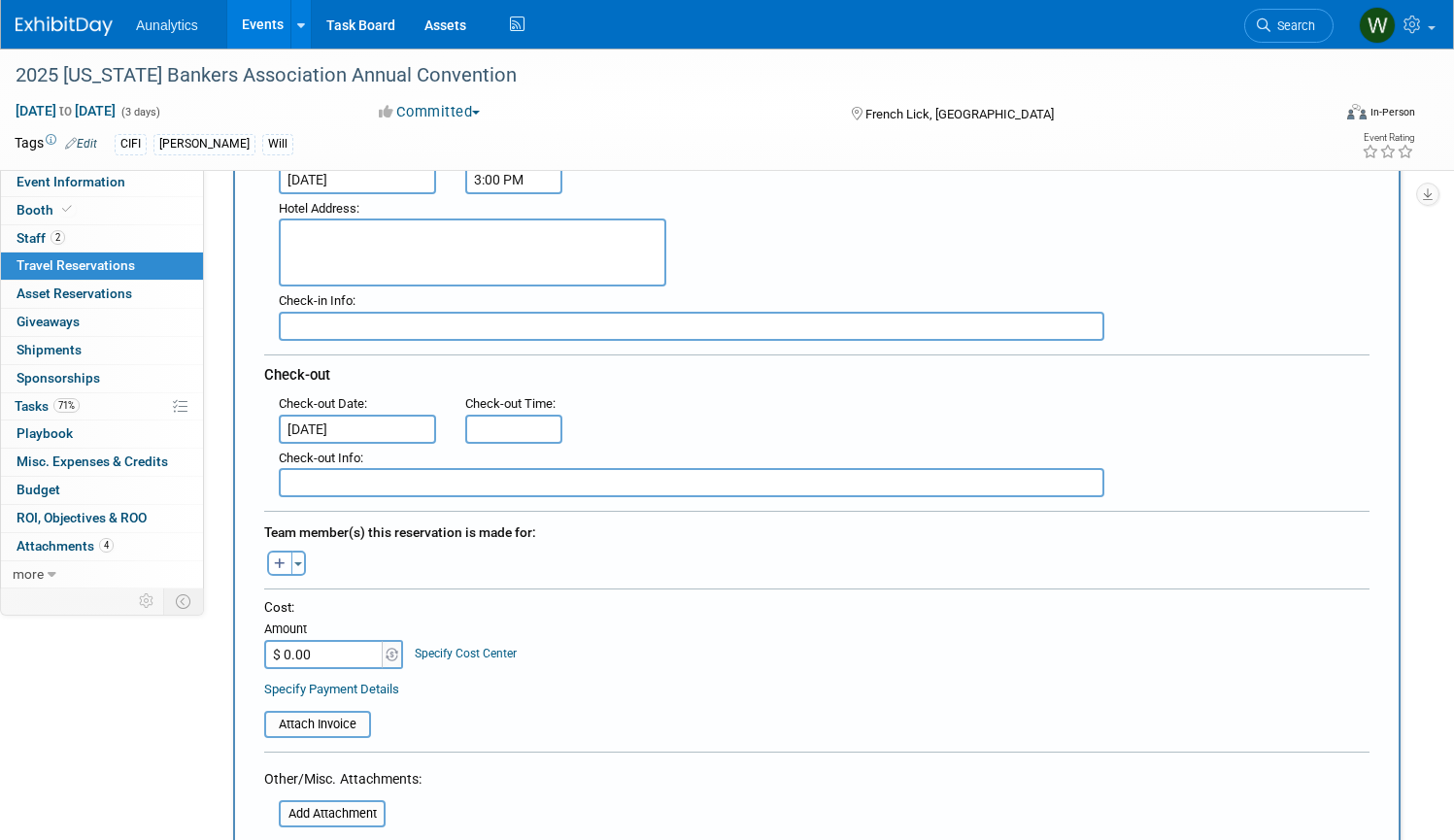
click at [337, 647] on input "$ 0.00" at bounding box center [325, 655] width 121 height 29
type input "$ 472.00"
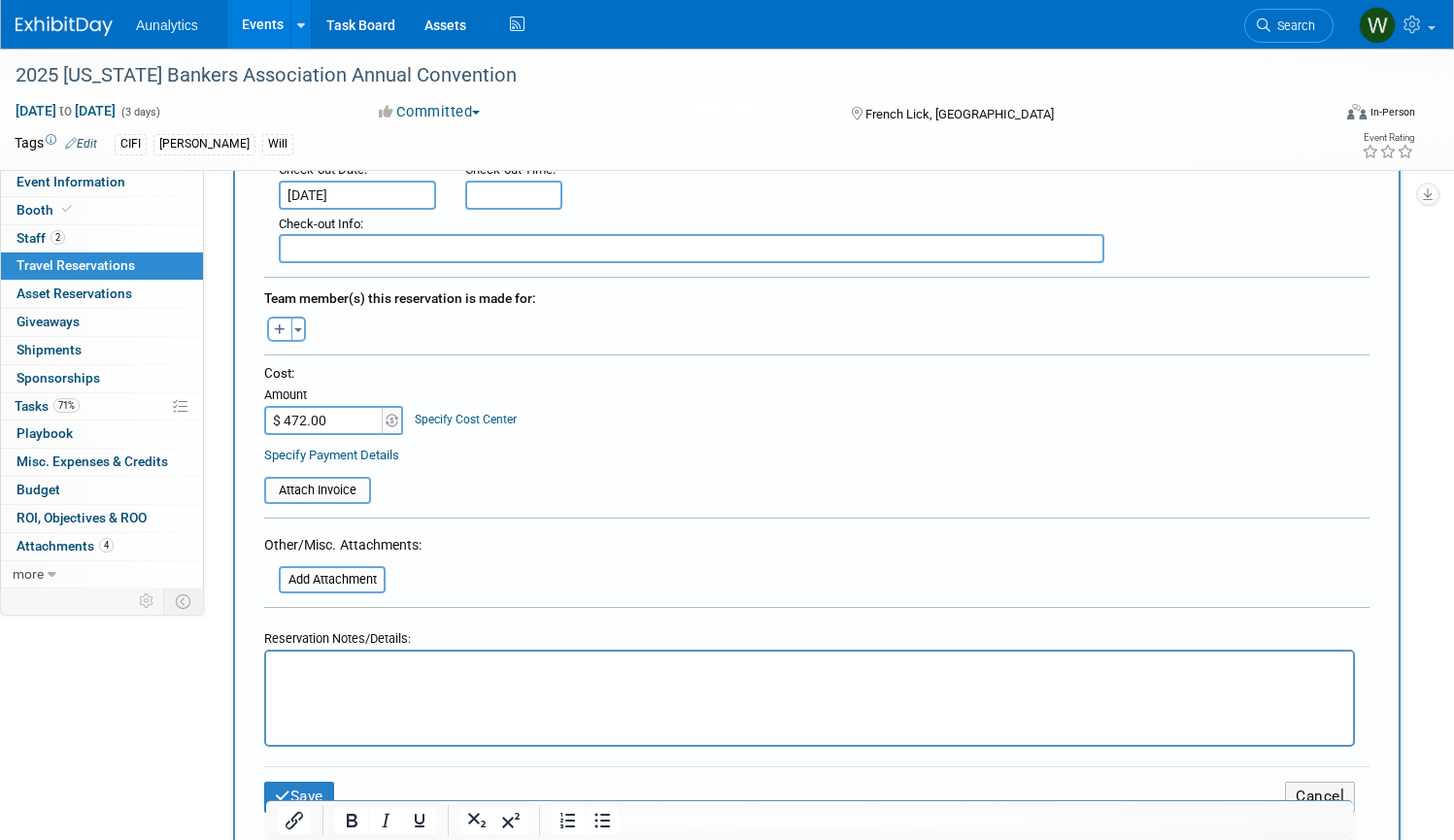
scroll to position [765, 0]
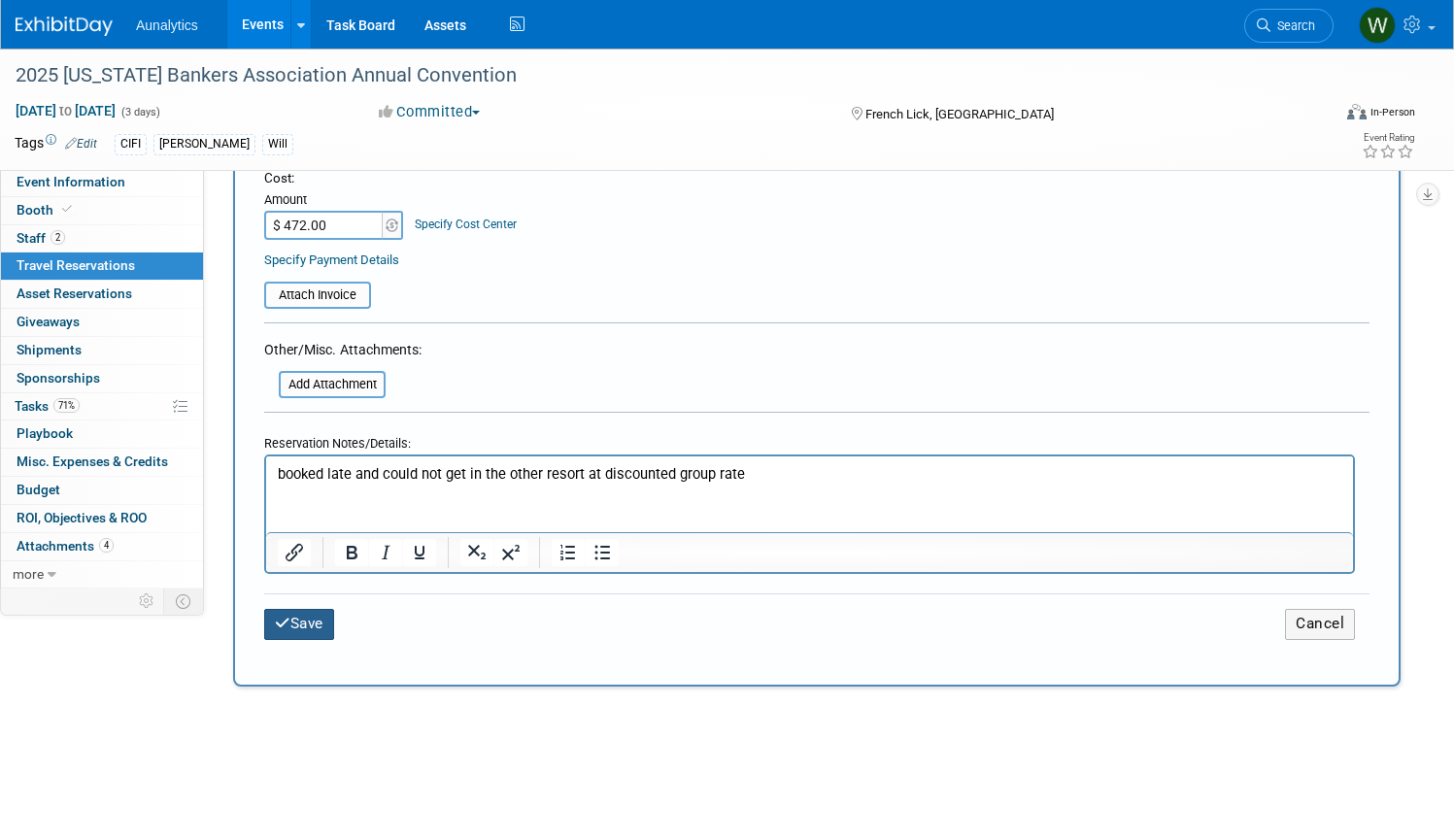
click at [291, 627] on button "Save" at bounding box center [299, 624] width 70 height 30
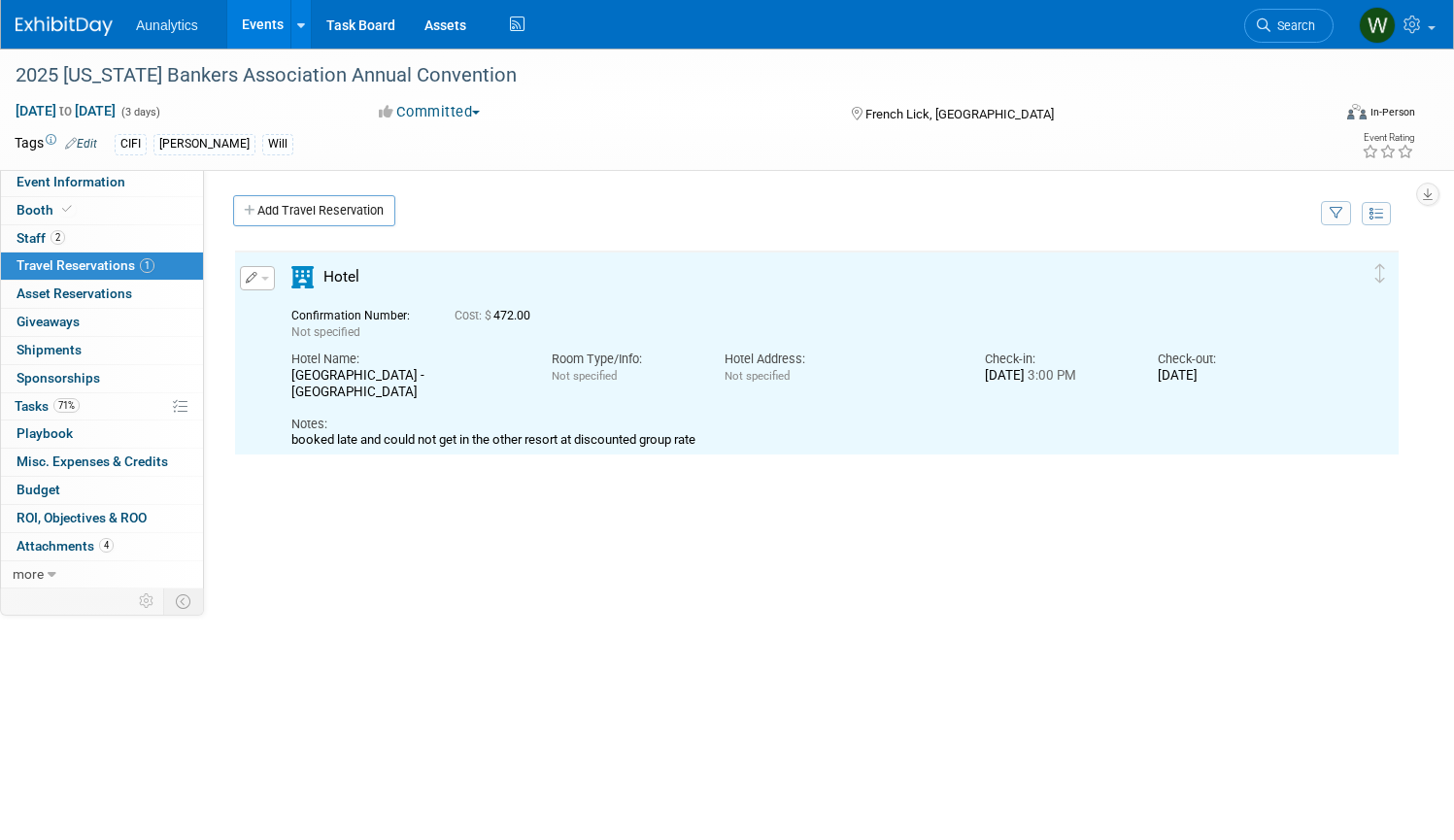
scroll to position [0, 0]
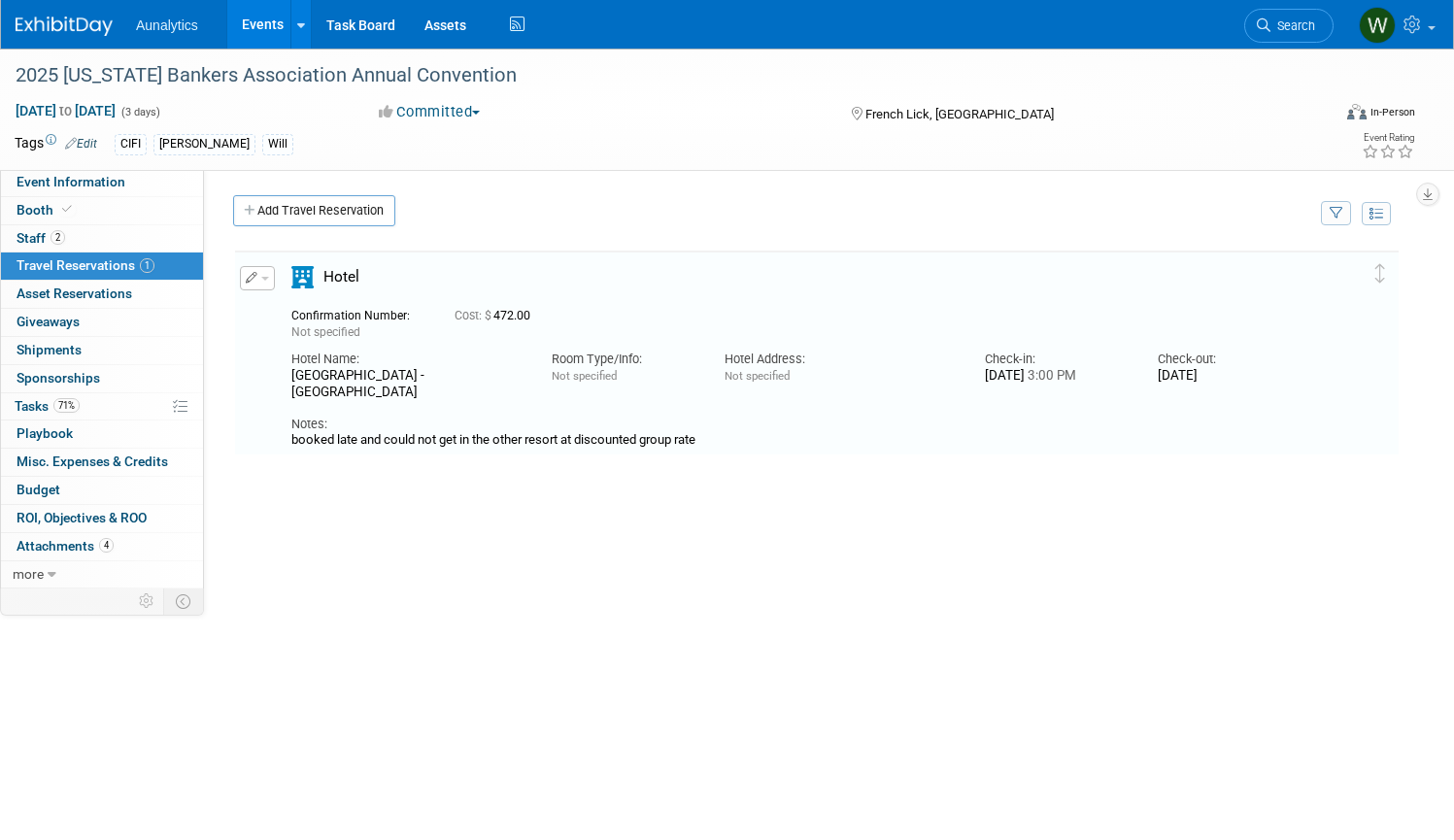
click at [313, 206] on link "Add Travel Reservation" at bounding box center [314, 211] width 162 height 31
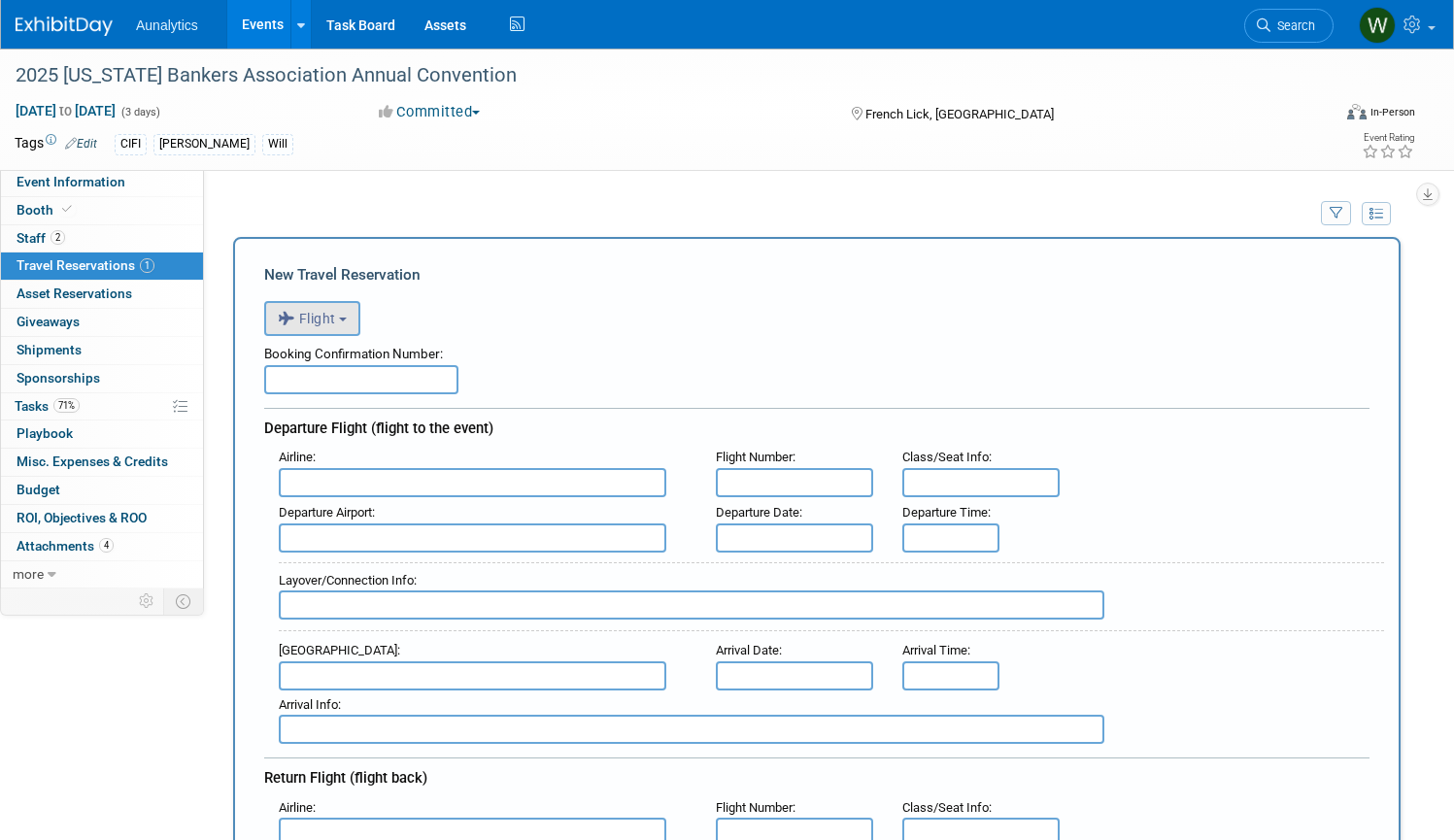
click at [331, 314] on span "Flight" at bounding box center [307, 319] width 59 height 16
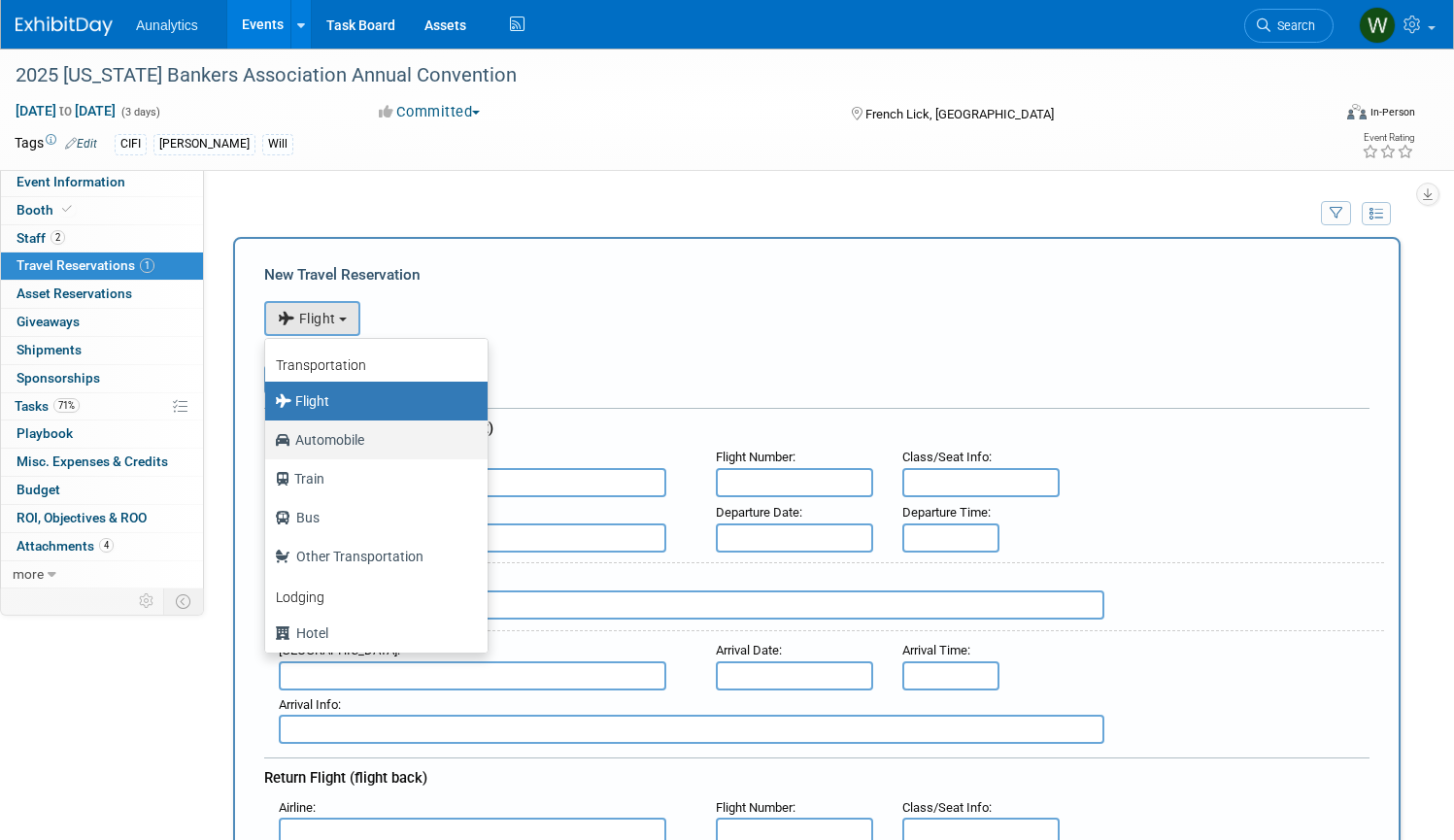
click at [327, 442] on label "Automobile" at bounding box center [372, 440] width 194 height 31
click at [268, 442] on input "Automobile" at bounding box center [261, 437] width 13 height 13
select select "4"
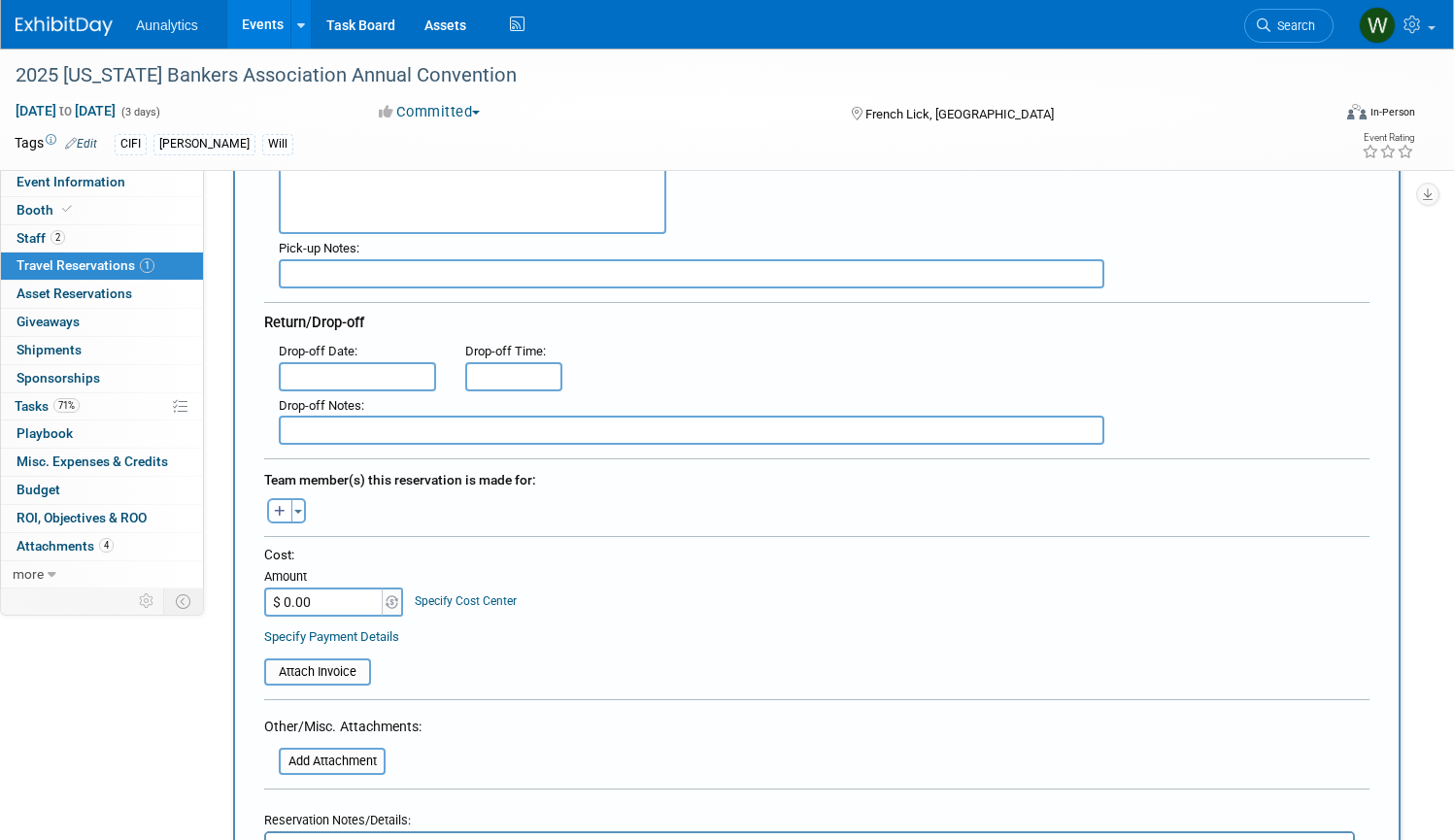
scroll to position [521, 0]
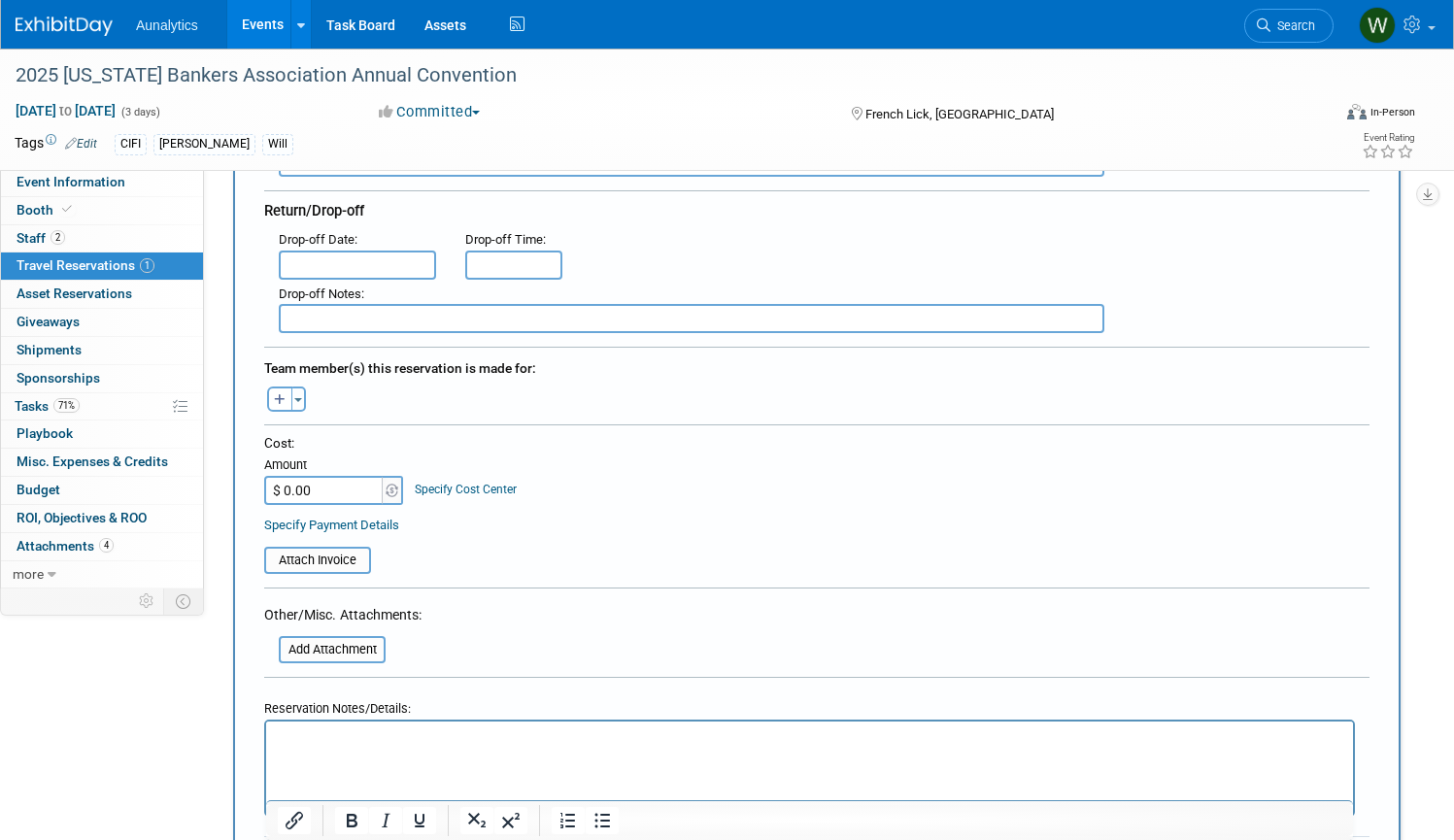
click at [329, 486] on input "$ 0.00" at bounding box center [325, 491] width 121 height 29
type input "$ 364.00"
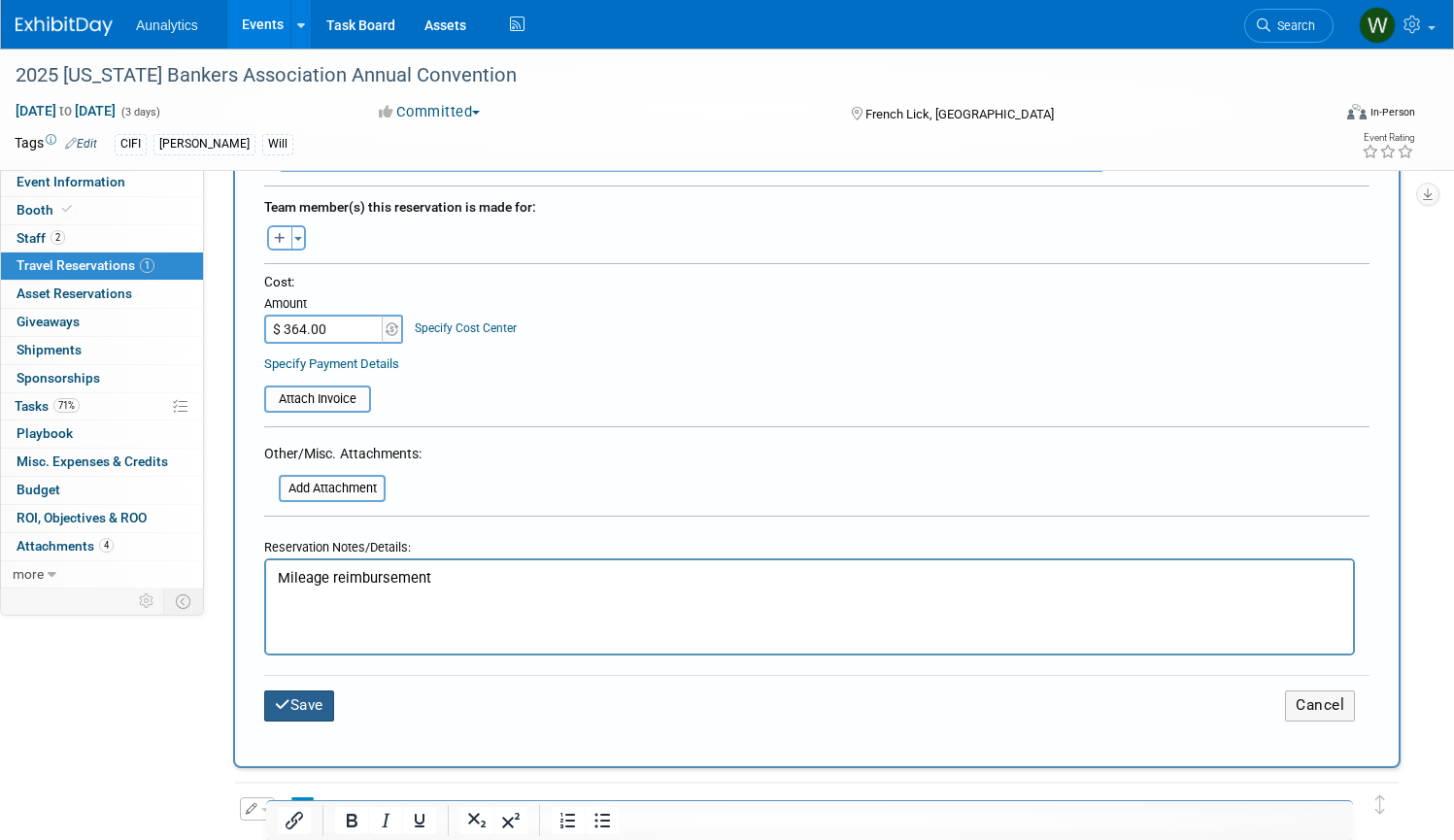
click at [307, 693] on button "Save" at bounding box center [299, 705] width 70 height 30
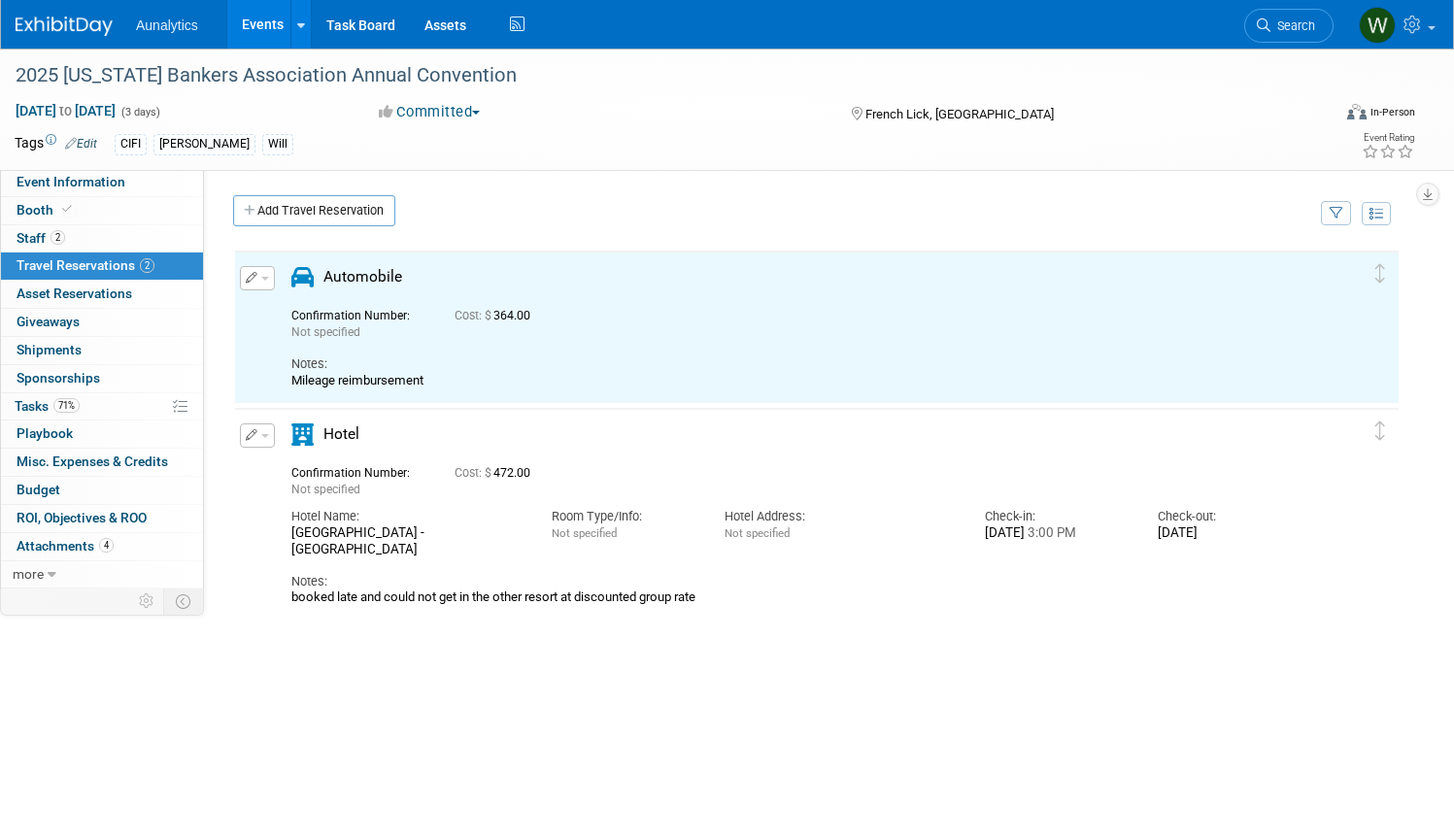
scroll to position [0, 0]
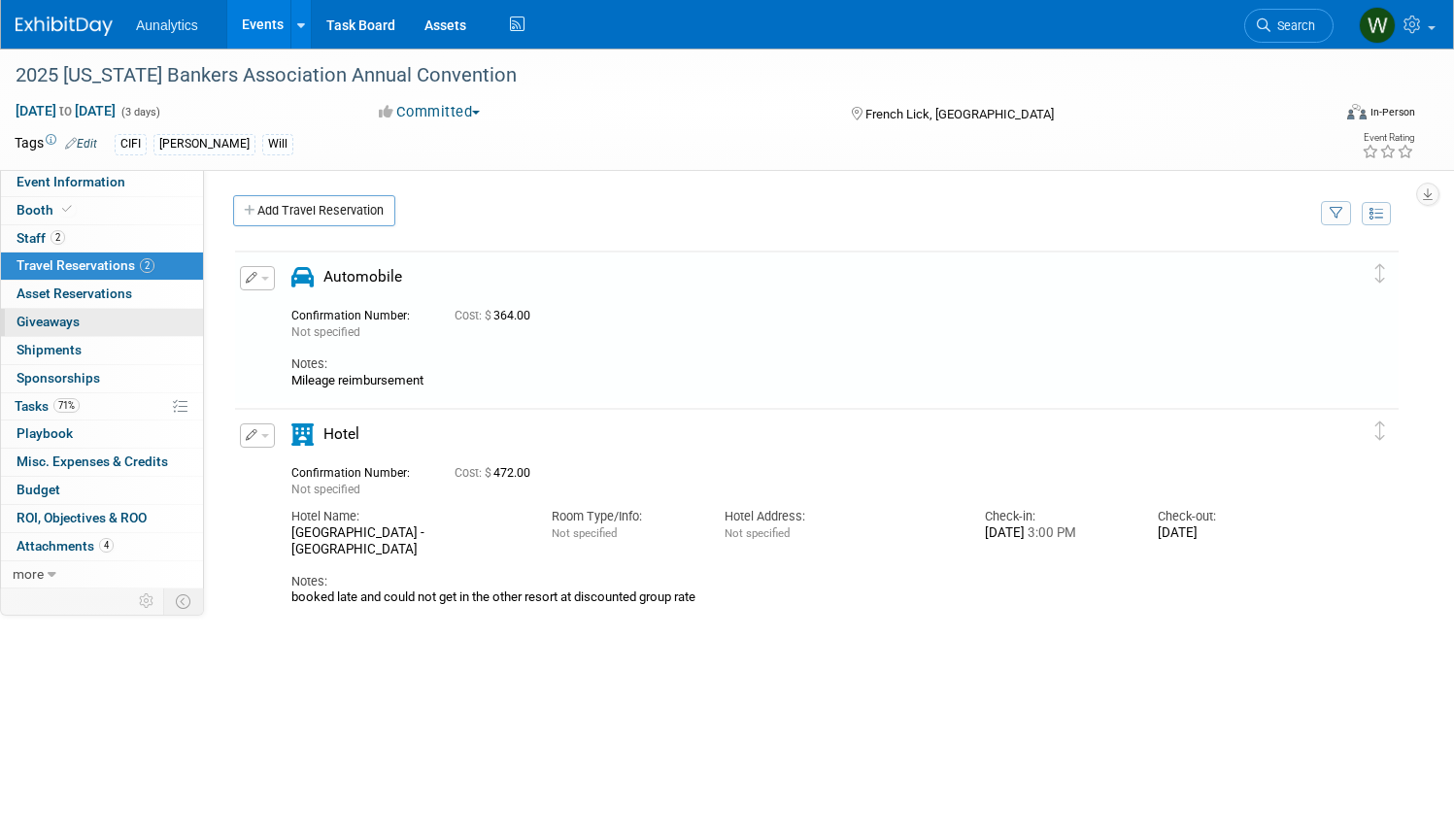
click at [51, 318] on span "Giveaways 0" at bounding box center [48, 322] width 64 height 16
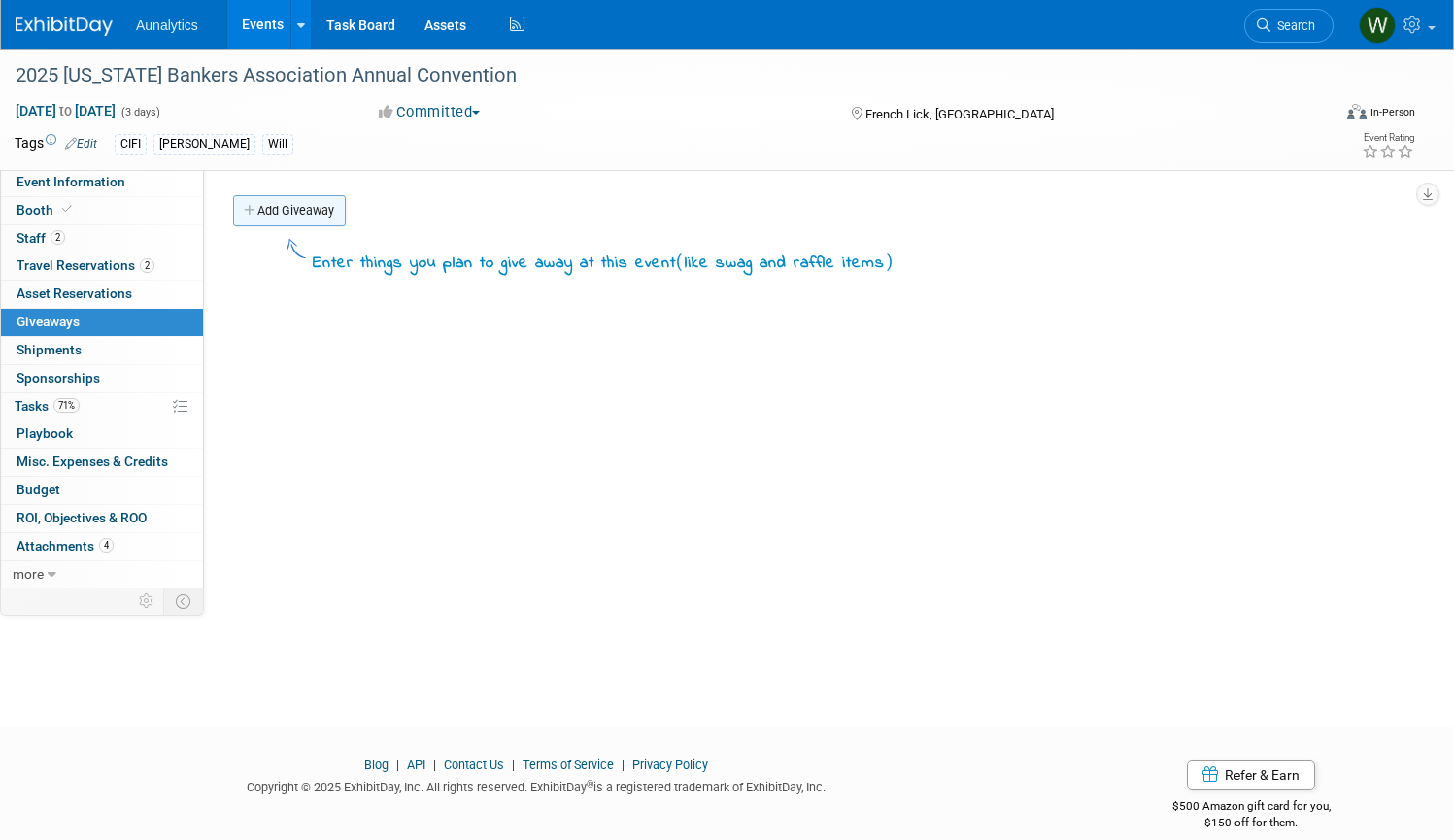
click at [300, 218] on link "Add Giveaway" at bounding box center [288, 211] width 112 height 31
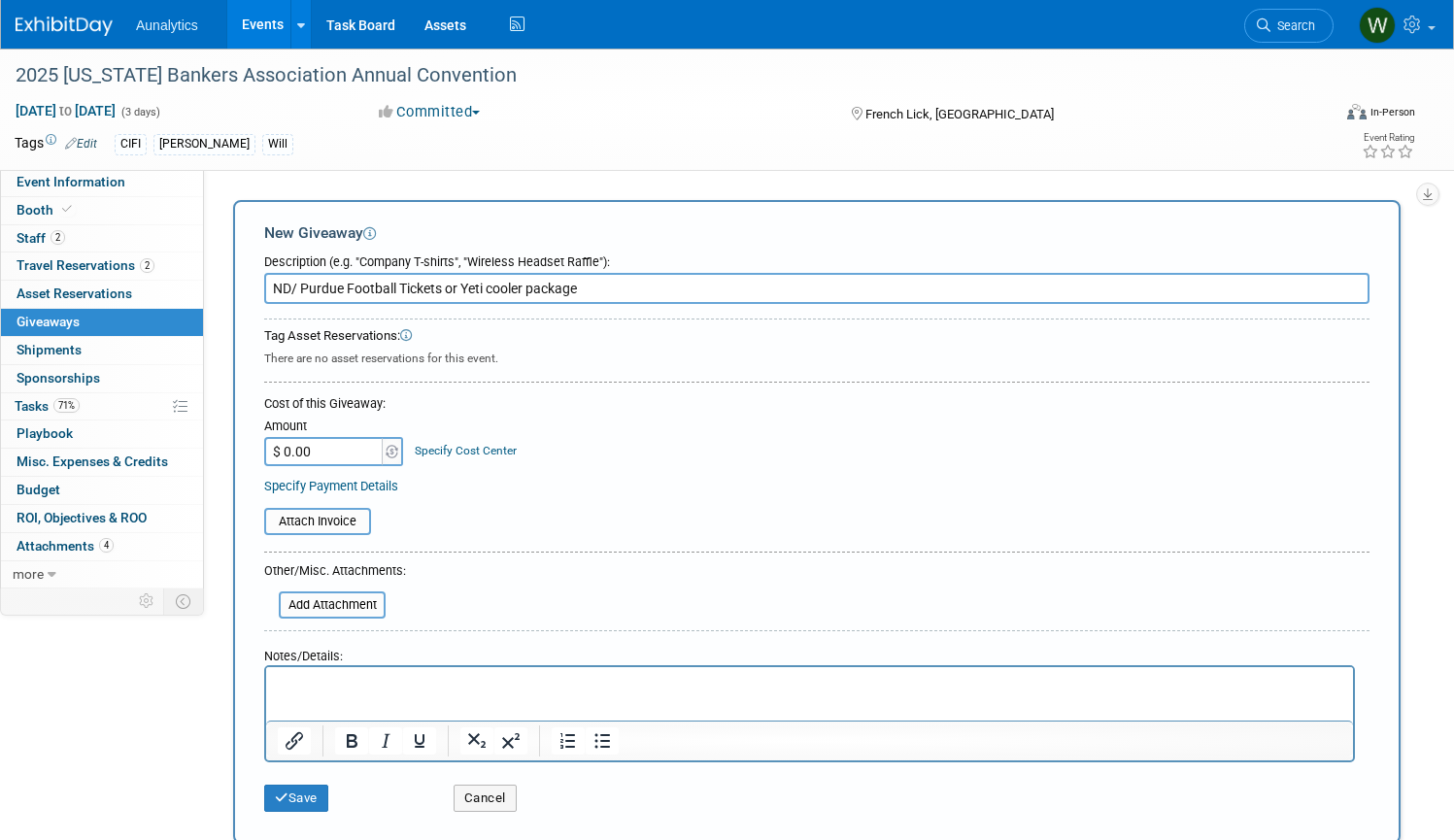
type input "ND/ Purdue Football Tickets or Yeti cooler package"
drag, startPoint x: 332, startPoint y: 442, endPoint x: 227, endPoint y: 433, distance: 105.4
click at [227, 433] on div "Add Giveaway New Giveaway Description (e.g. "Company T-shirts", "Wireless Heads…" at bounding box center [816, 523] width 1197 height 655
type input "$ 350.00"
drag, startPoint x: 569, startPoint y: 1462, endPoint x: 327, endPoint y: 683, distance: 815.7
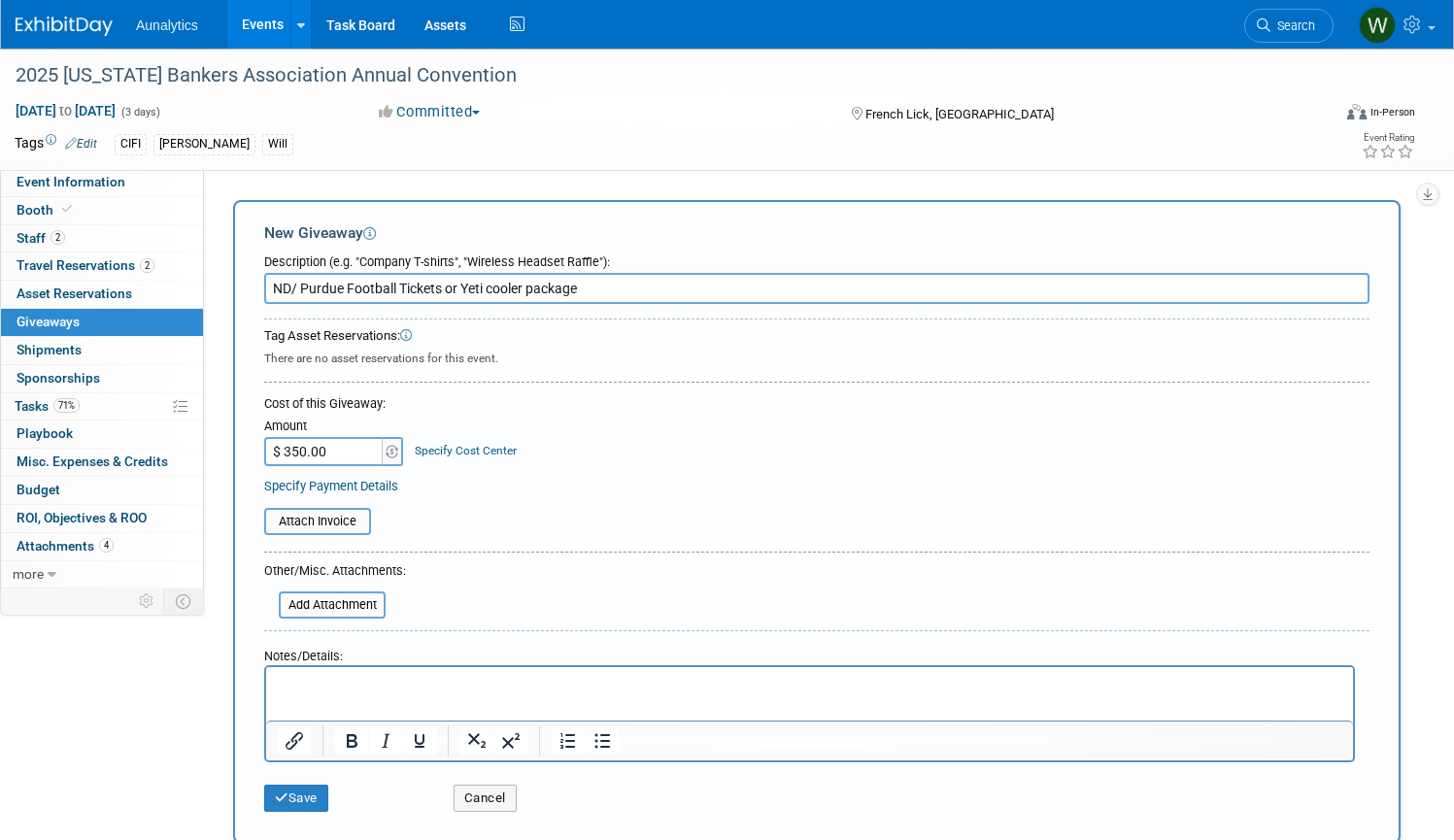
click at [327, 681] on p "Rich Text Area. Press ALT-0 for help." at bounding box center [810, 685] width 1065 height 20
click at [273, 288] on input "ND/ Purdue Football Tickets or Yeti cooler package" at bounding box center [816, 288] width 1105 height 31
type input "Choice of 2 ND/ Purdue Football Tickets or Yeti cooler package"
click at [289, 791] on button "Save" at bounding box center [296, 799] width 65 height 27
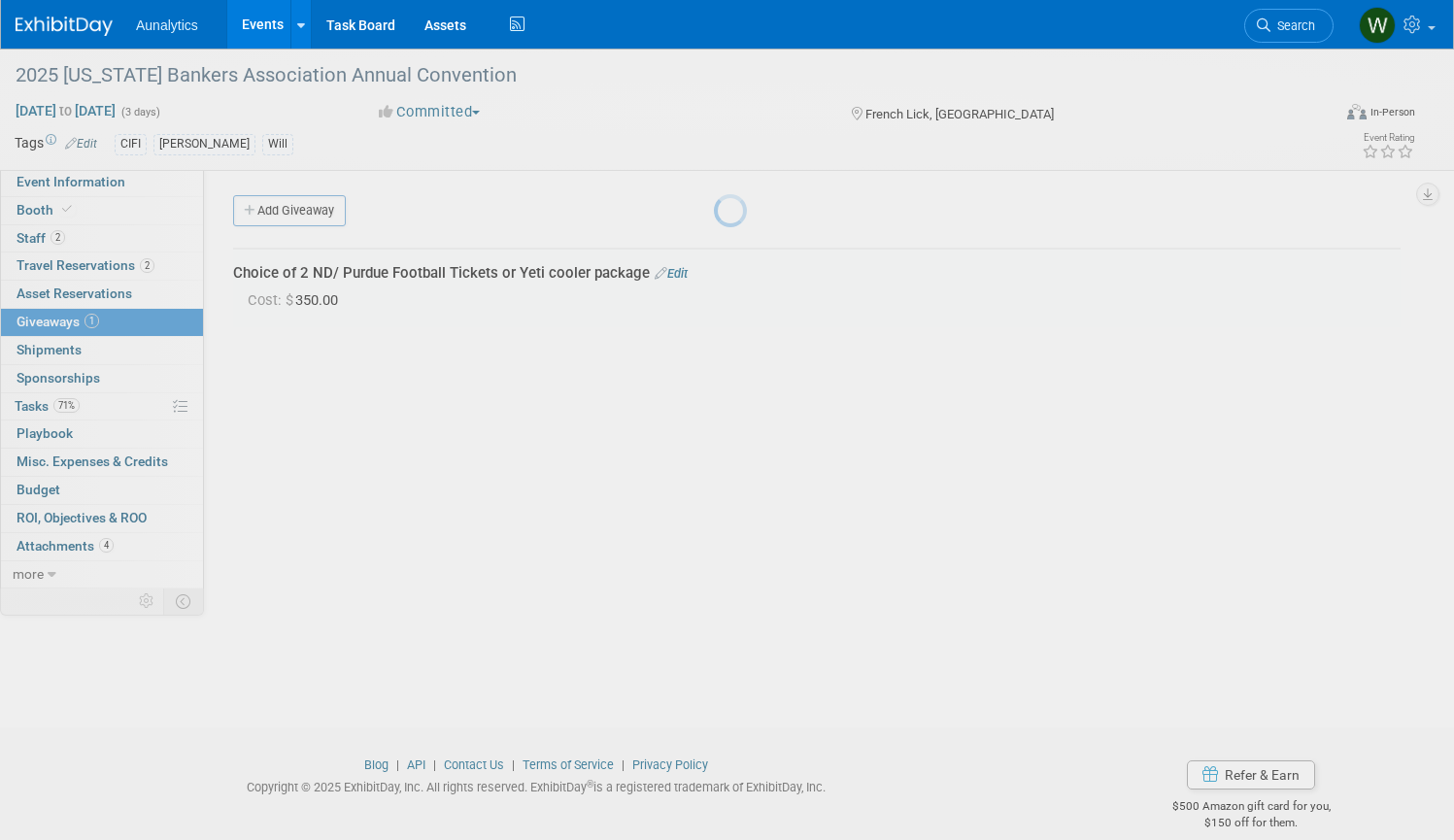
scroll to position [23, 0]
